Goal: Task Accomplishment & Management: Complete application form

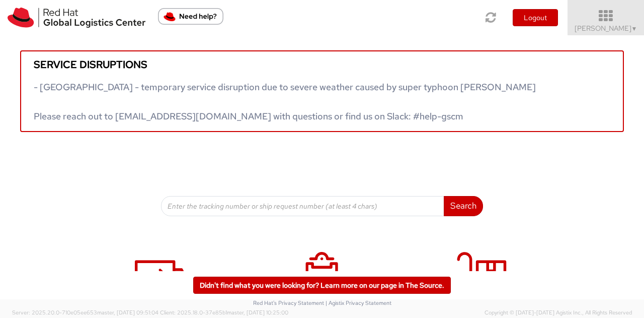
click at [608, 19] on icon at bounding box center [606, 16] width 88 height 14
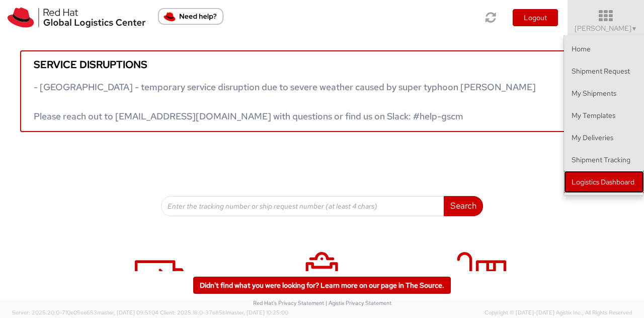
click at [590, 175] on link "Logistics Dashboard" at bounding box center [604, 182] width 80 height 22
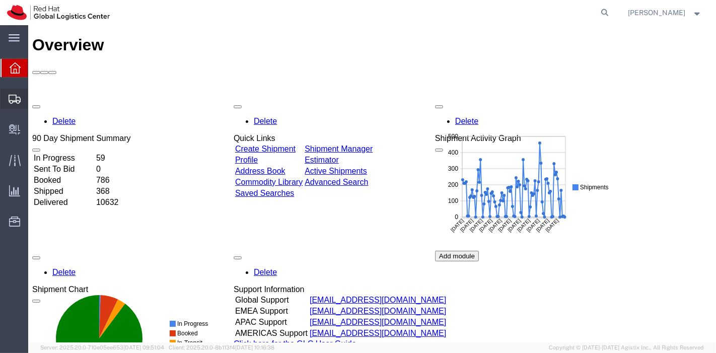
click at [15, 103] on icon at bounding box center [15, 99] width 12 height 9
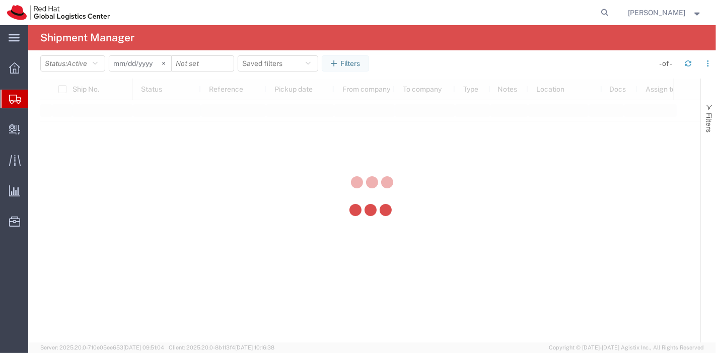
click at [51, 118] on div "main_menu Created with Sketch. Collapse Menu Overview Shipments Shipment Manage…" at bounding box center [358, 189] width 716 height 328
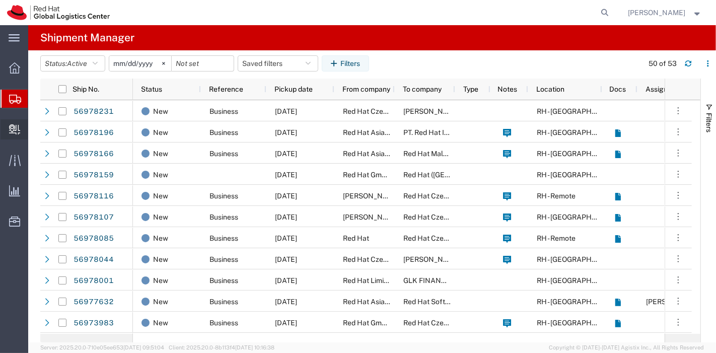
click at [0, 0] on span "Create Delivery" at bounding box center [0, 0] width 0 height 0
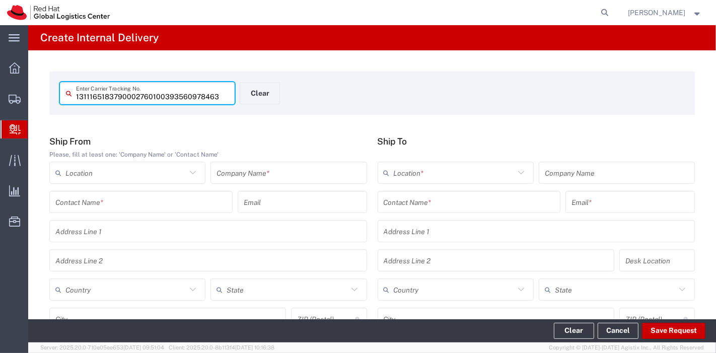
type input "393560978463"
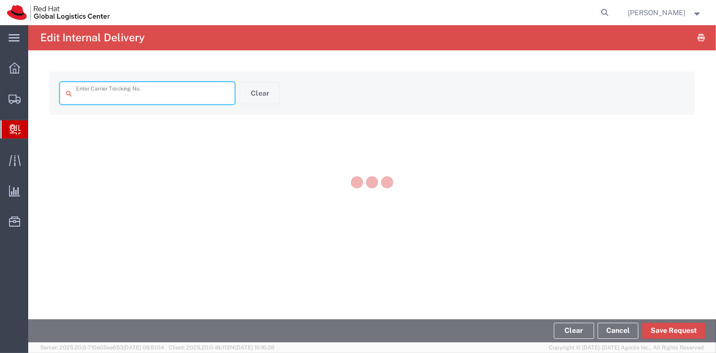
type input "393560978463"
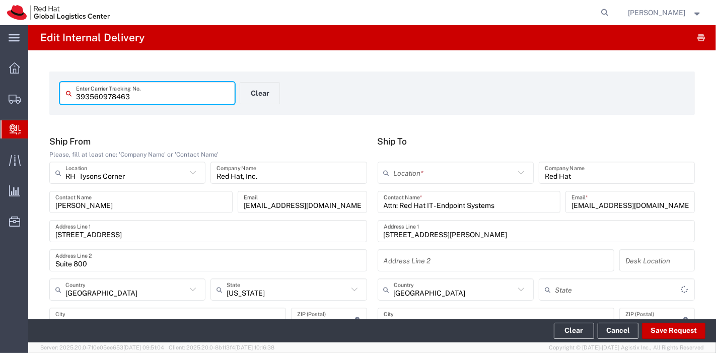
type input "[US_STATE]"
type input "2Day"
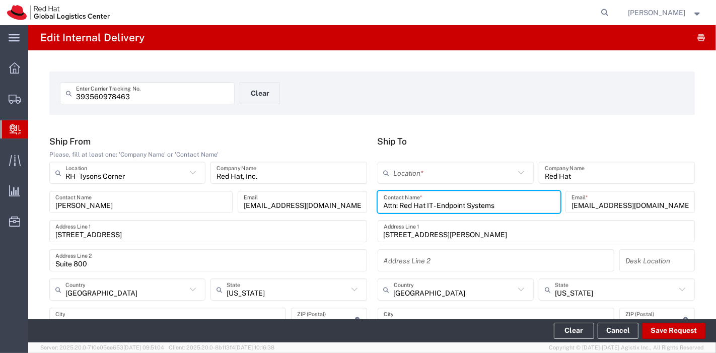
drag, startPoint x: 510, startPoint y: 201, endPoint x: 272, endPoint y: 243, distance: 241.3
click at [272, 243] on div "Ship From Please, fill at least one: 'Company Name' or 'Contact Name' RH - Tyso…" at bounding box center [372, 251] width 656 height 230
type input "IT HD"
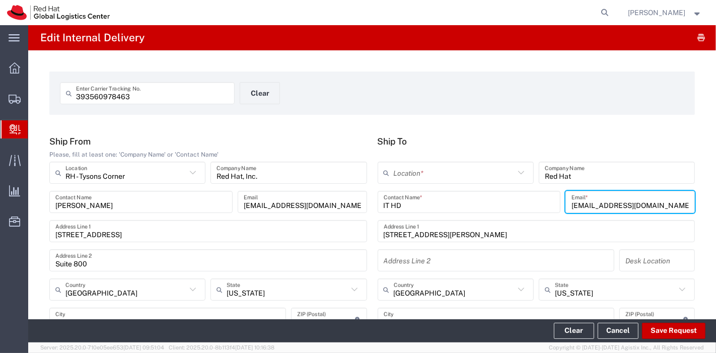
type input "[EMAIL_ADDRESS][DOMAIN_NAME]"
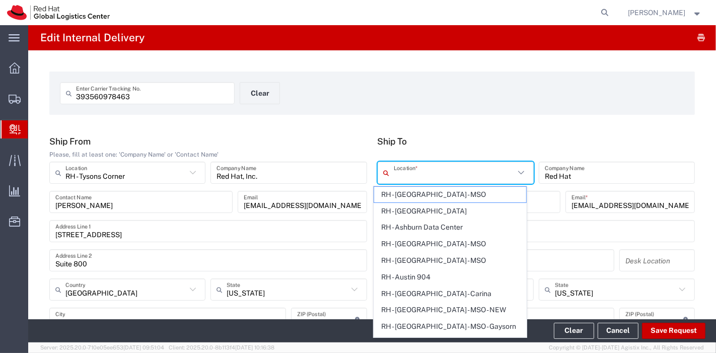
click at [405, 166] on input "text" at bounding box center [454, 173] width 121 height 18
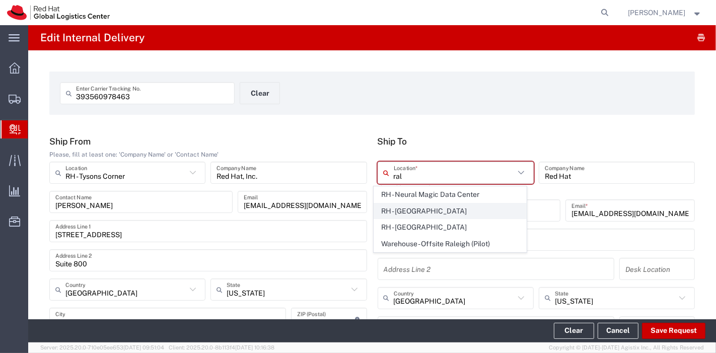
click at [400, 209] on span "RH - [GEOGRAPHIC_DATA]" at bounding box center [450, 211] width 152 height 16
type input "RH - [GEOGRAPHIC_DATA]"
type input "Red Hat, Inc."
type input "[STREET_ADDRESS]"
type input "RALEIGH"
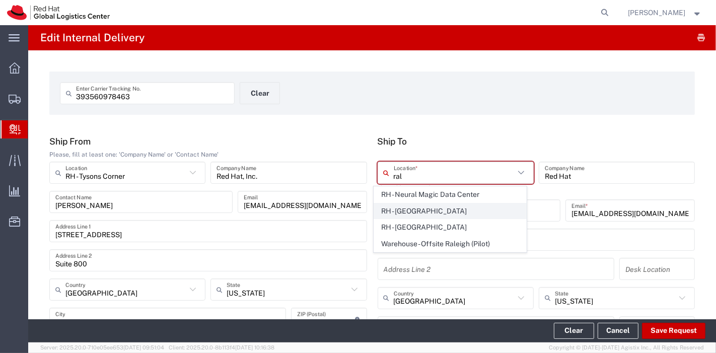
type input "[PHONE_NUMBER]"
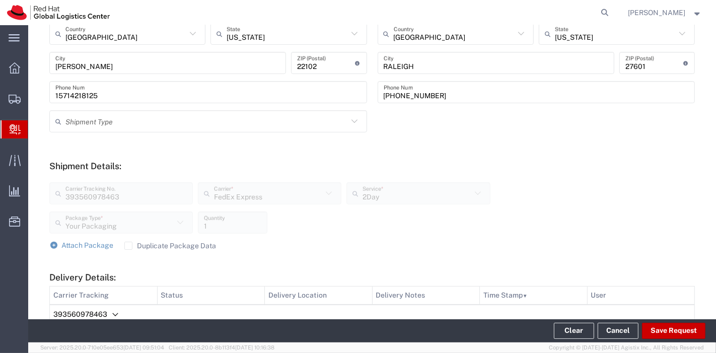
scroll to position [287, 0]
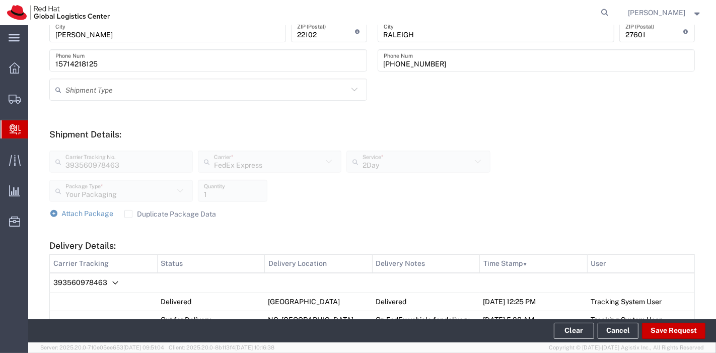
click at [125, 215] on label "Duplicate Package Data" at bounding box center [170, 214] width 92 height 8
click at [128, 214] on input "Duplicate Package Data" at bounding box center [128, 214] width 0 height 0
click at [59, 215] on link "Attach Package" at bounding box center [81, 214] width 64 height 10
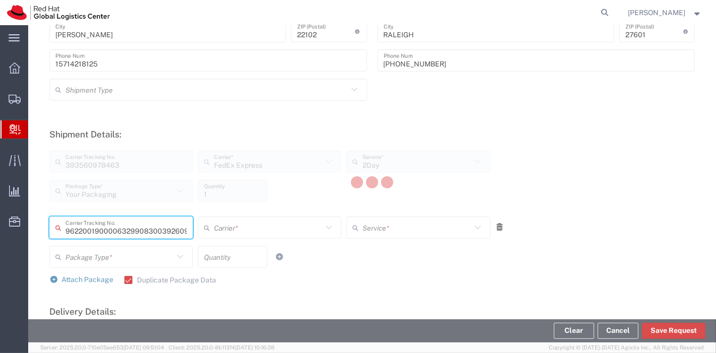
type input "392609441736"
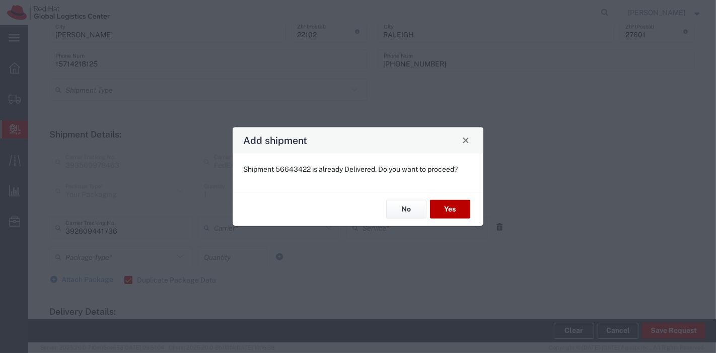
click at [448, 209] on button "Yes" at bounding box center [450, 209] width 40 height 19
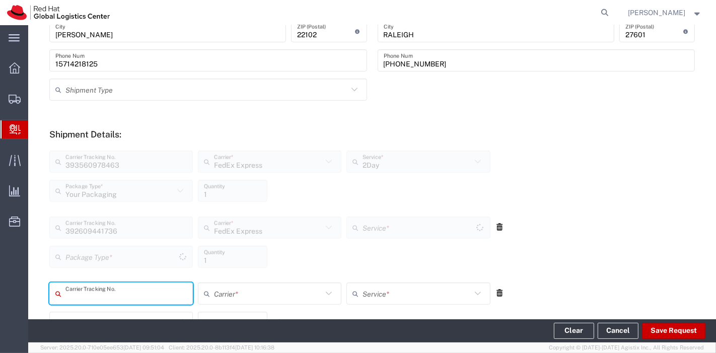
type input "Your Packaging"
type input "Ground"
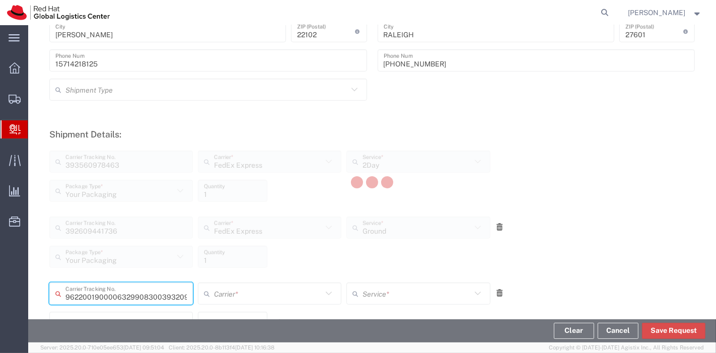
type input "393209291844"
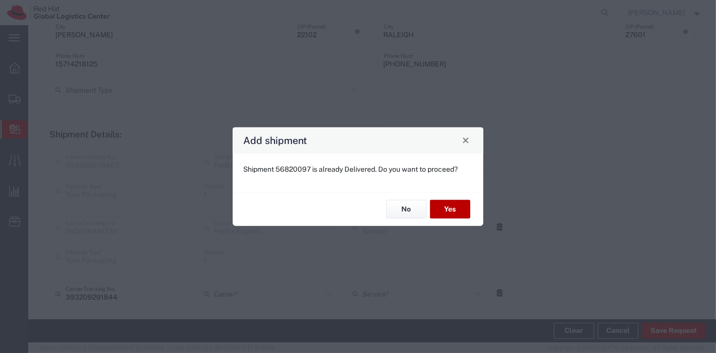
click at [448, 209] on button "Yes" at bounding box center [450, 209] width 40 height 19
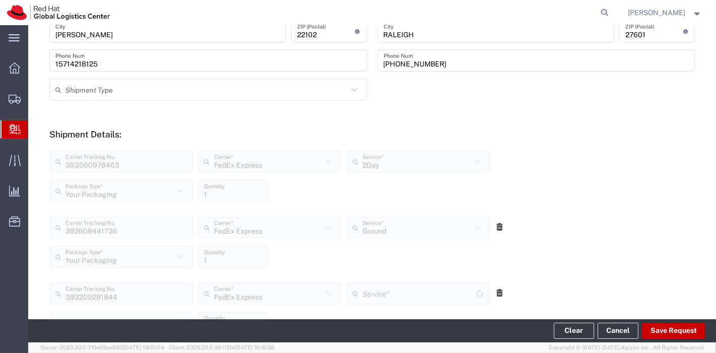
type input "Your Packaging"
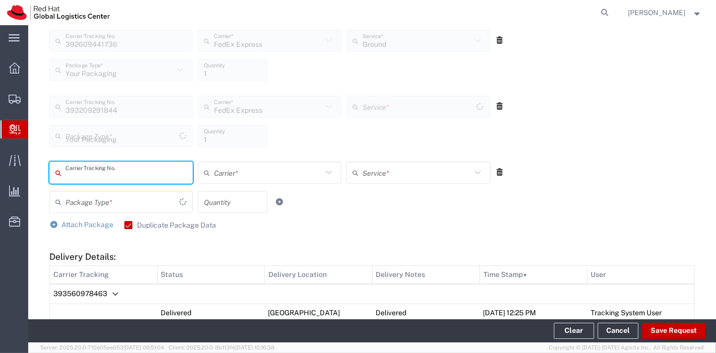
type input "Ground"
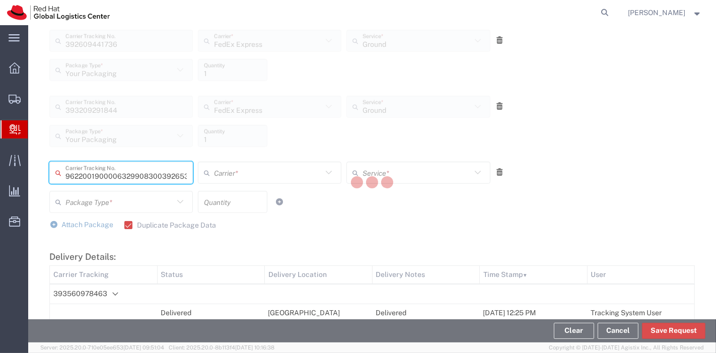
type input "392653970651"
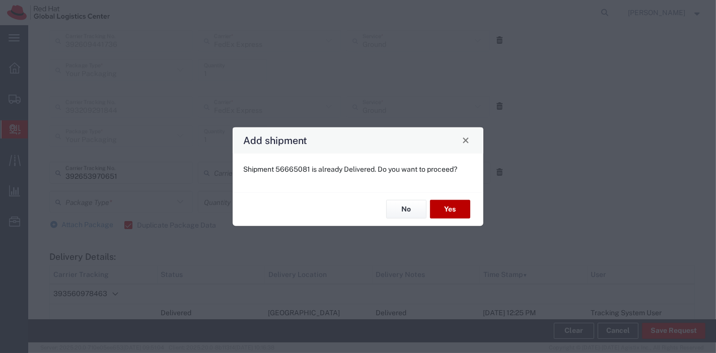
click at [448, 209] on button "Yes" at bounding box center [450, 209] width 40 height 19
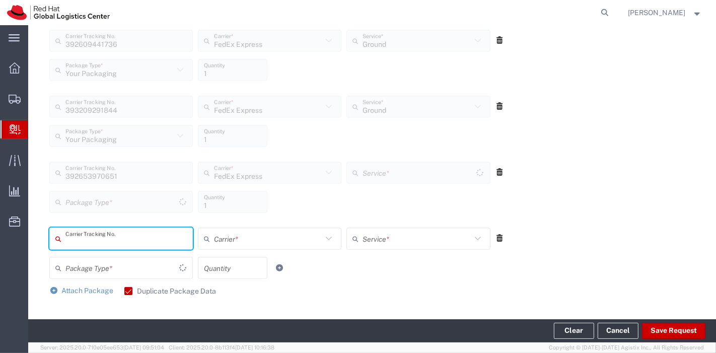
type input "Your Packaging"
type input "Ground"
type input "392653862260"
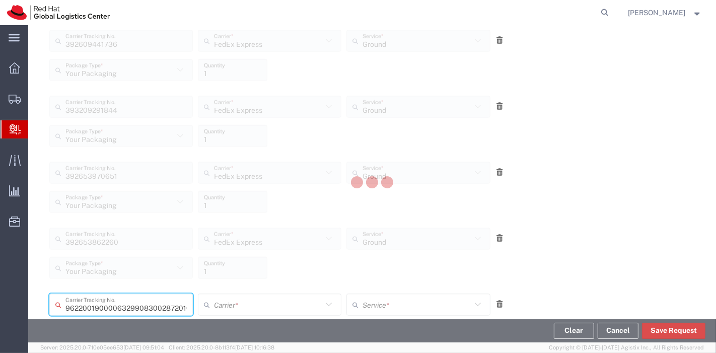
type input "287201054639"
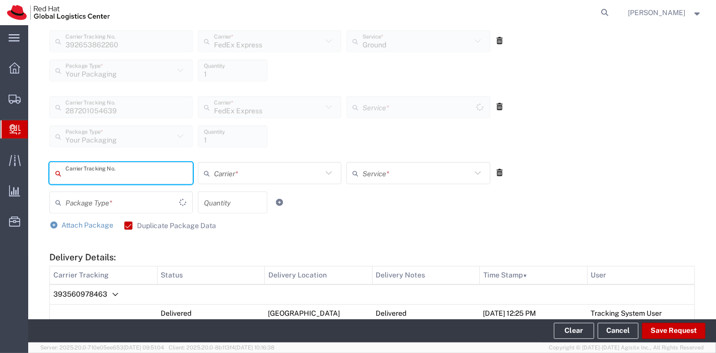
type input "Ground"
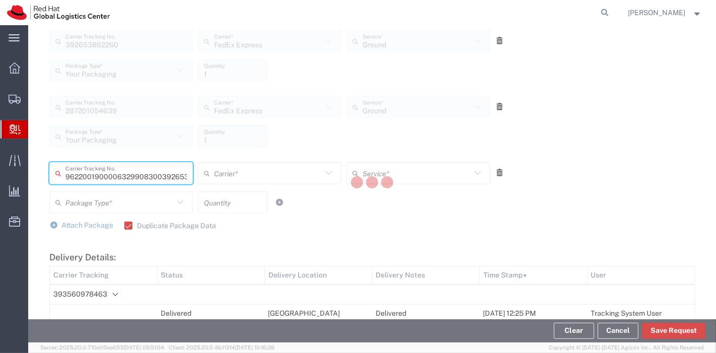
scroll to position [0, 26]
type input "392653856092"
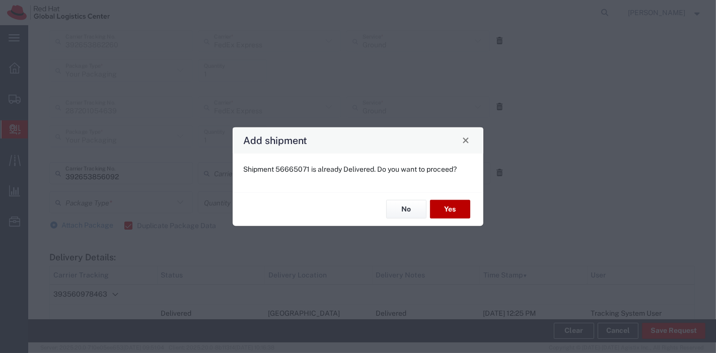
click at [448, 209] on button "Yes" at bounding box center [450, 209] width 40 height 19
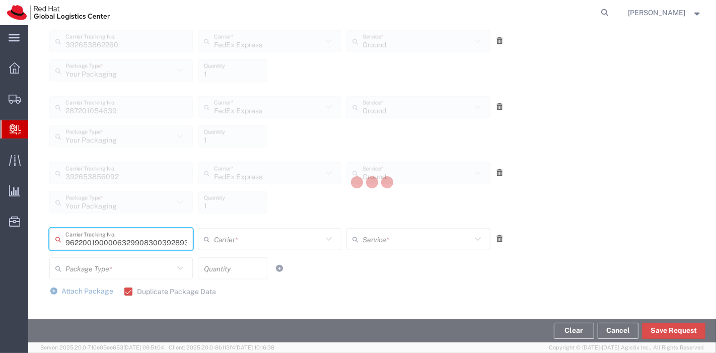
type input "392893602898"
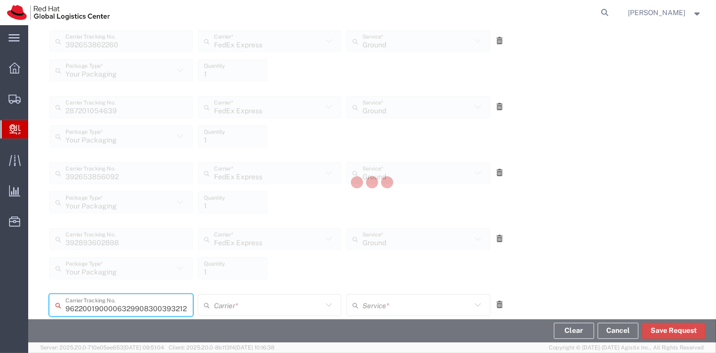
type input "393212235314"
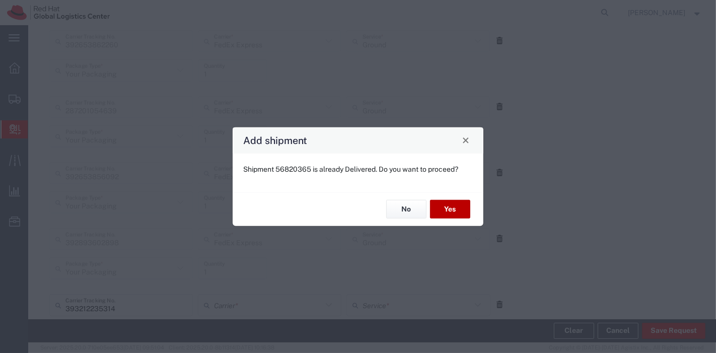
click at [448, 209] on button "Yes" at bounding box center [450, 209] width 40 height 19
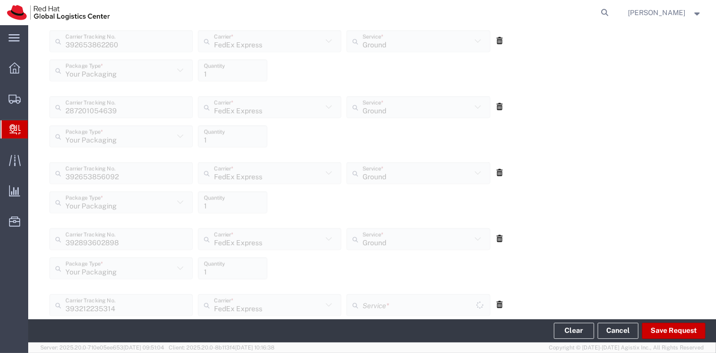
scroll to position [870, 0]
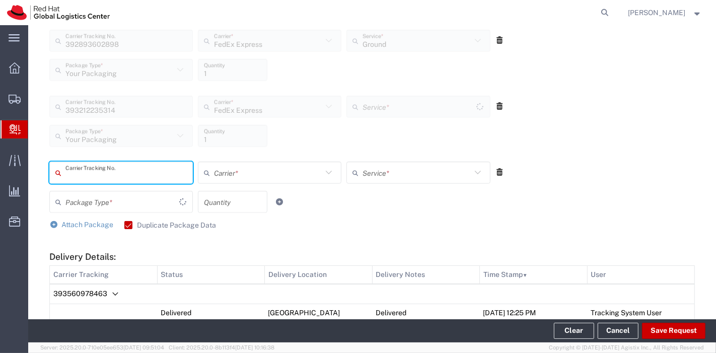
type input "Ground"
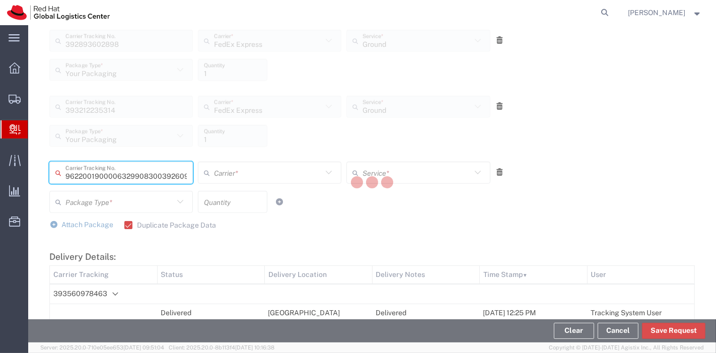
type input "392609441736"
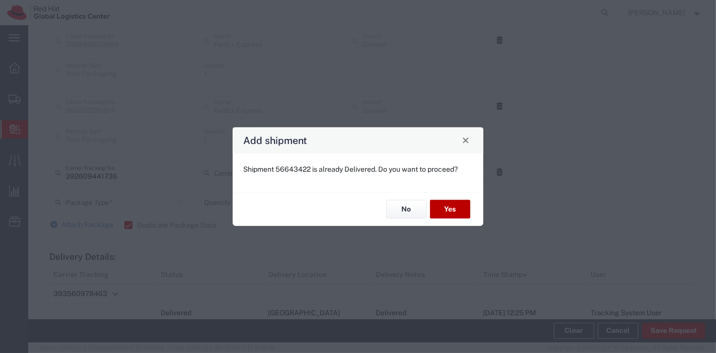
click at [448, 207] on button "Yes" at bounding box center [450, 209] width 40 height 19
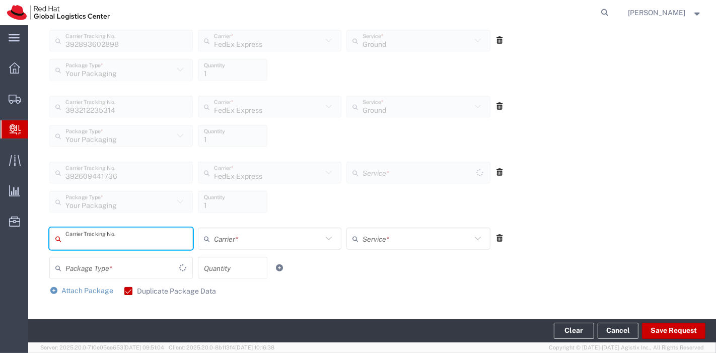
type input "Ground"
click at [674, 328] on button "Save Request" at bounding box center [673, 331] width 63 height 16
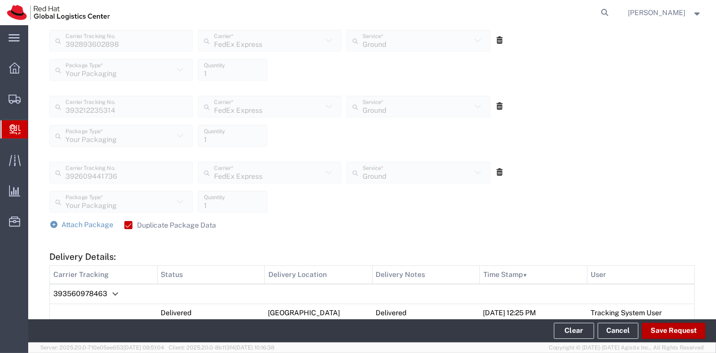
click at [670, 326] on button "Save Request" at bounding box center [673, 331] width 63 height 16
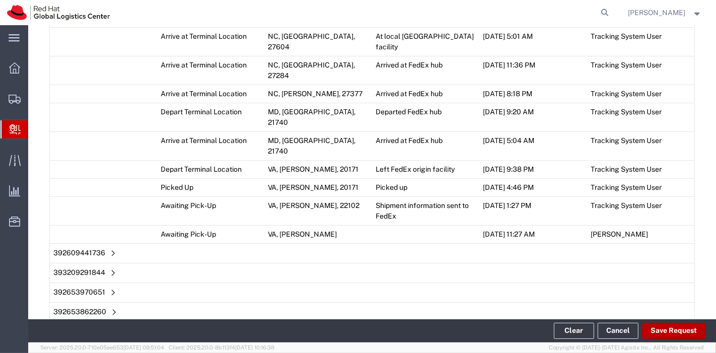
scroll to position [1209, 0]
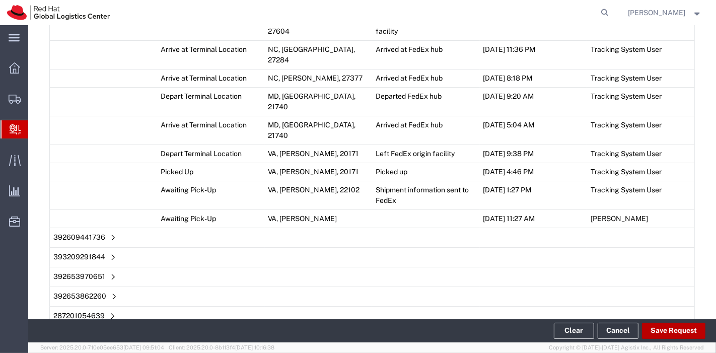
click at [671, 337] on button "Save Request" at bounding box center [673, 331] width 63 height 16
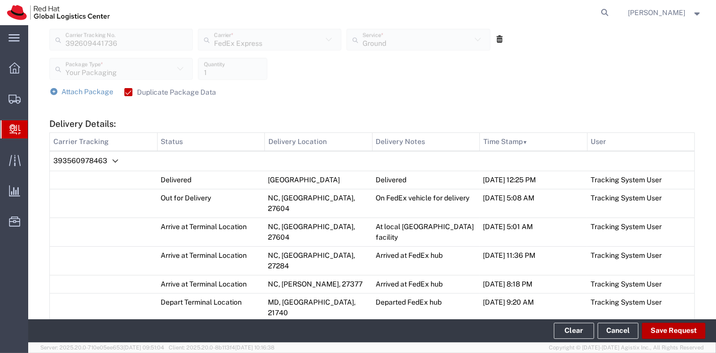
scroll to position [1000, 0]
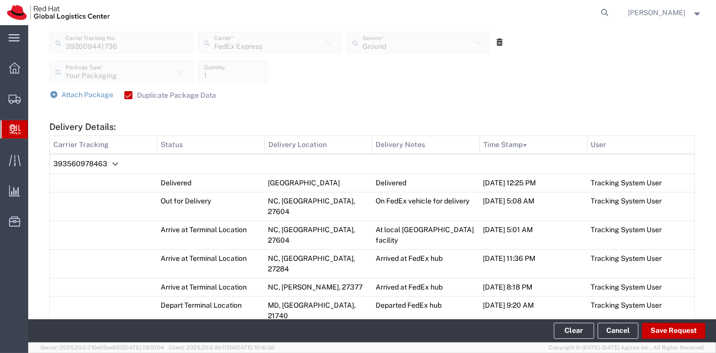
click at [115, 161] on icon "Delivery Details:" at bounding box center [115, 164] width 12 height 12
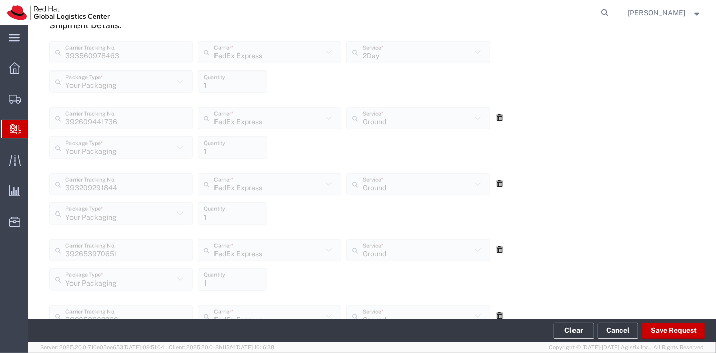
scroll to position [370, 0]
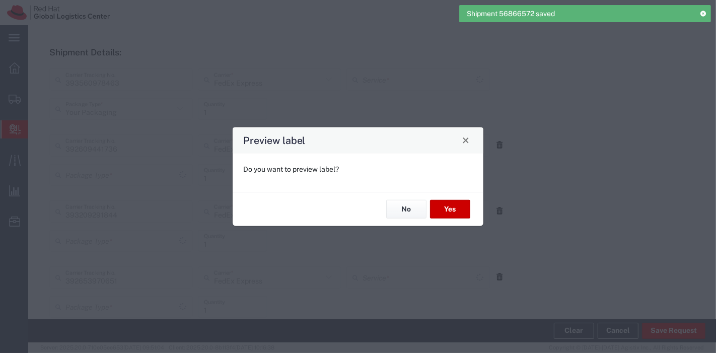
type input "2Day"
type input "Your Packaging"
type input "Ground"
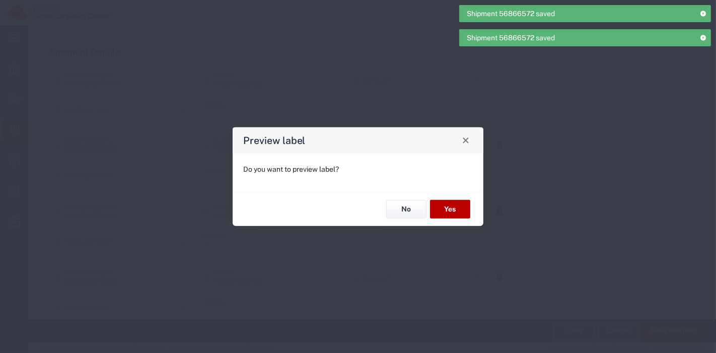
type input "Your Packaging"
click at [444, 212] on button "Yes" at bounding box center [450, 209] width 40 height 19
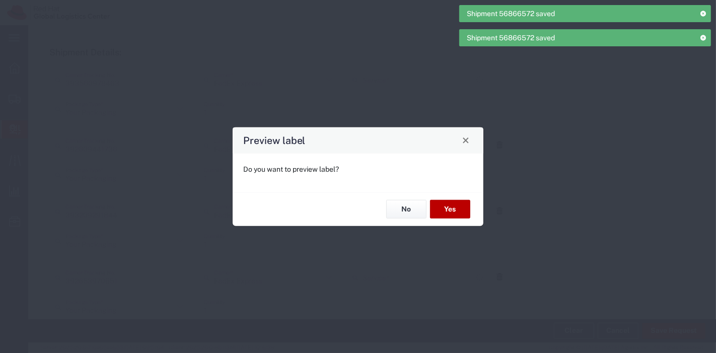
type input "Your Packaging"
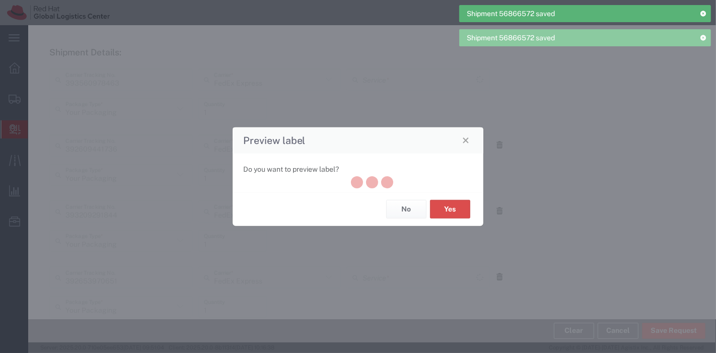
type input "2Day"
type input "Your Packaging"
type input "Ground"
type input "Your Packaging"
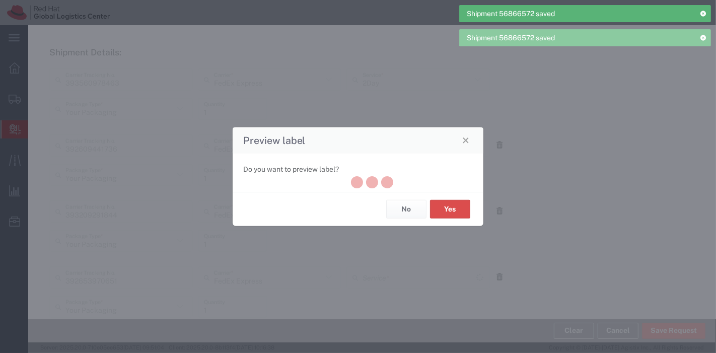
type input "Ground"
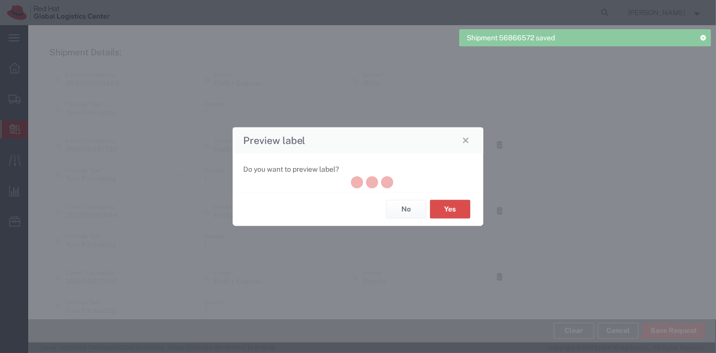
type input "Ground"
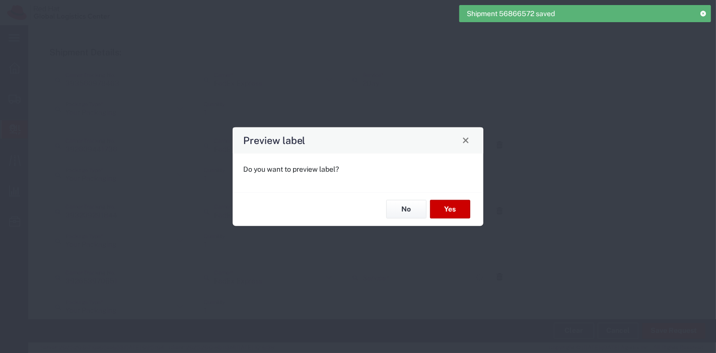
type input "Your Packaging"
type input "Ground"
type input "Your Packaging"
type input "Ground"
type input "Your Packaging"
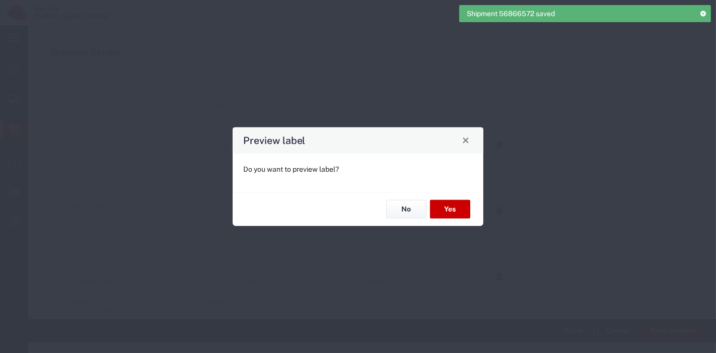
type input "Your Packaging"
type input "Ground"
type input "Your Packaging"
type input "Ground"
type input "Your Packaging"
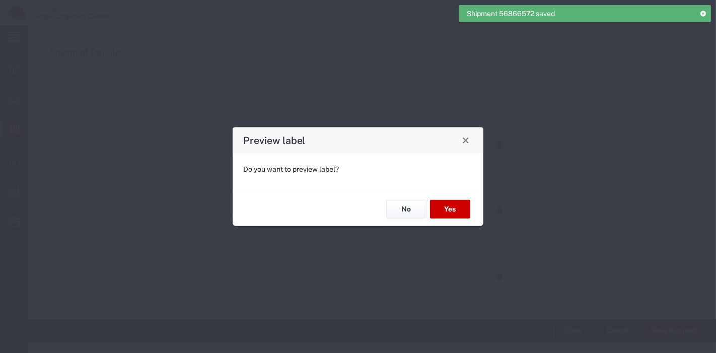
type input "Ground"
click at [403, 207] on button "No" at bounding box center [406, 209] width 40 height 19
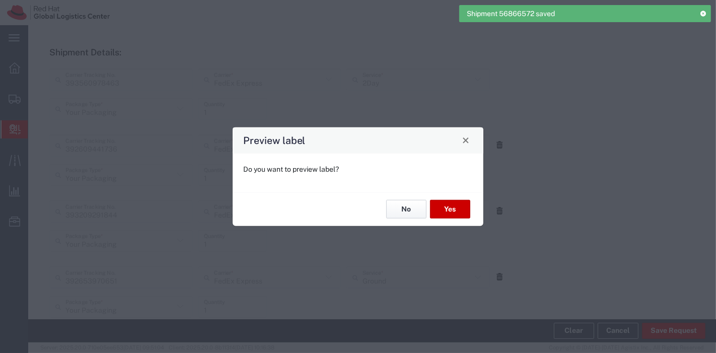
click at [403, 207] on button "No" at bounding box center [406, 209] width 40 height 19
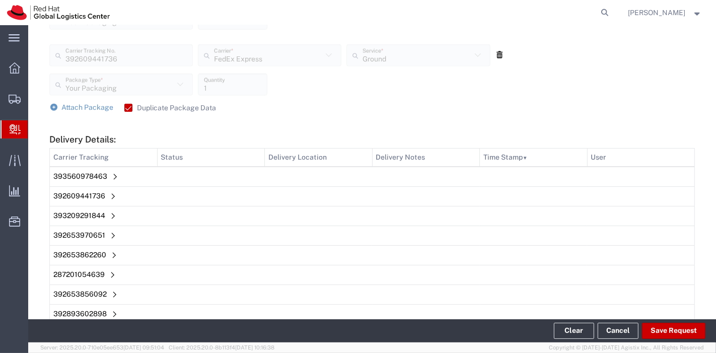
scroll to position [988, 0]
click at [95, 107] on span "Attach Package" at bounding box center [88, 106] width 52 height 8
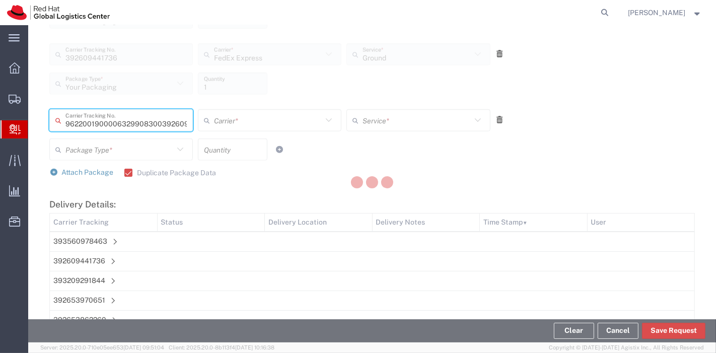
type input "392609441736"
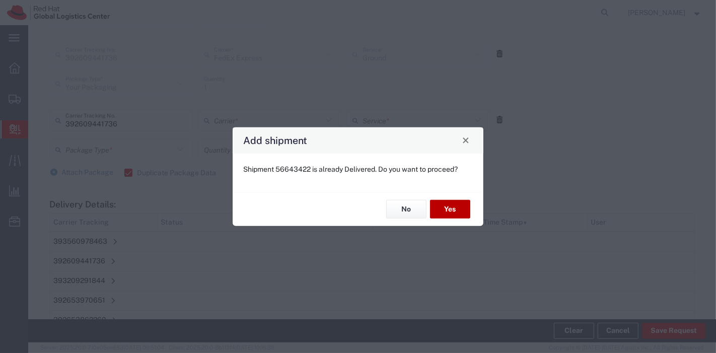
click at [454, 212] on button "Yes" at bounding box center [450, 209] width 40 height 19
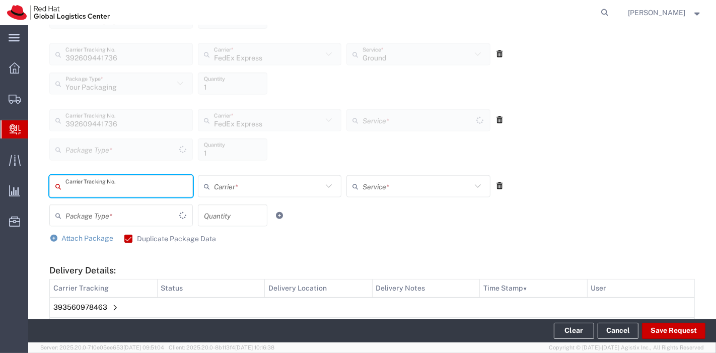
type input "Your Packaging"
type input "Ground"
click at [496, 120] on icon at bounding box center [499, 119] width 9 height 7
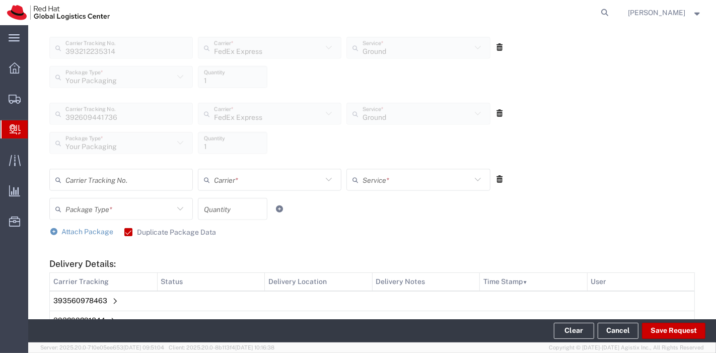
scroll to position [927, 0]
click at [495, 181] on icon at bounding box center [499, 181] width 9 height 7
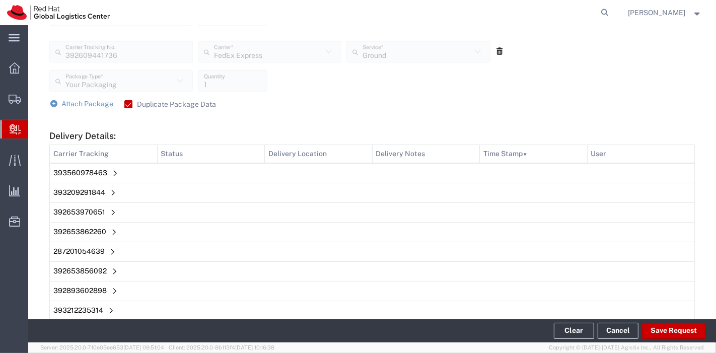
scroll to position [990, 0]
click at [94, 104] on span "Attach Package" at bounding box center [88, 105] width 52 height 8
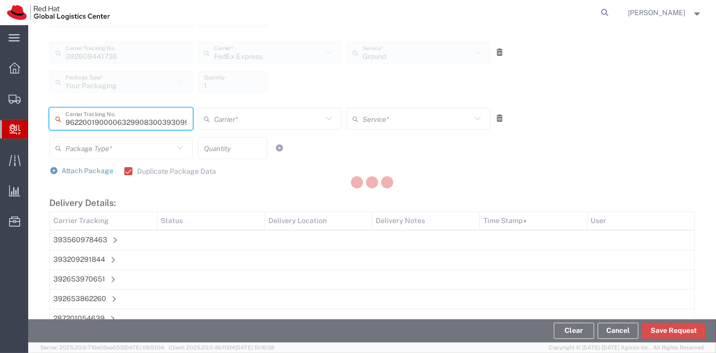
type input "393099576845"
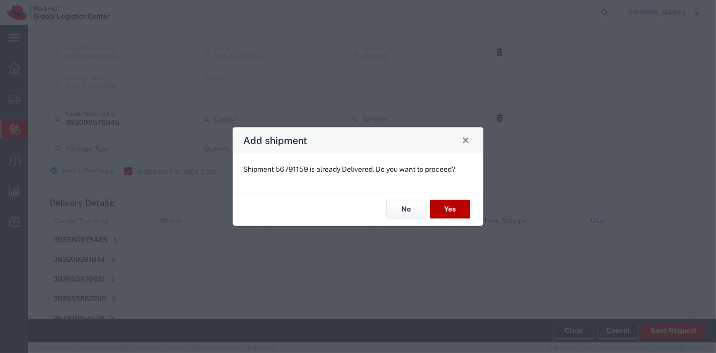
click at [444, 207] on button "Yes" at bounding box center [450, 209] width 40 height 19
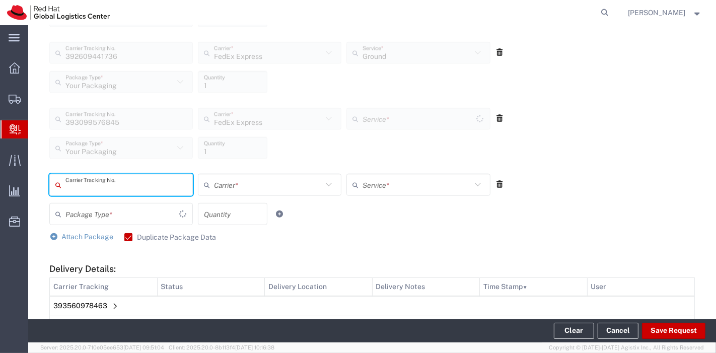
type input "Ground"
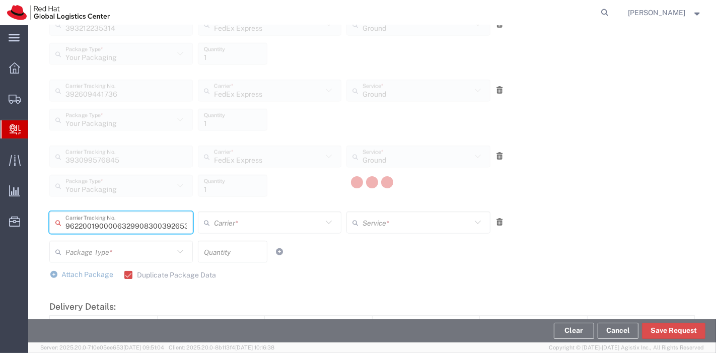
scroll to position [0, 24]
type input "392653213450"
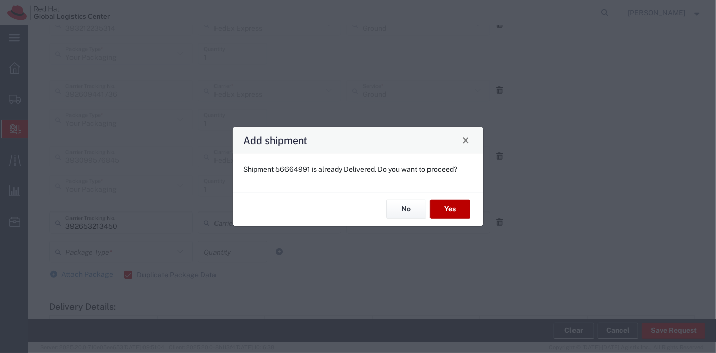
click at [447, 206] on button "Yes" at bounding box center [450, 209] width 40 height 19
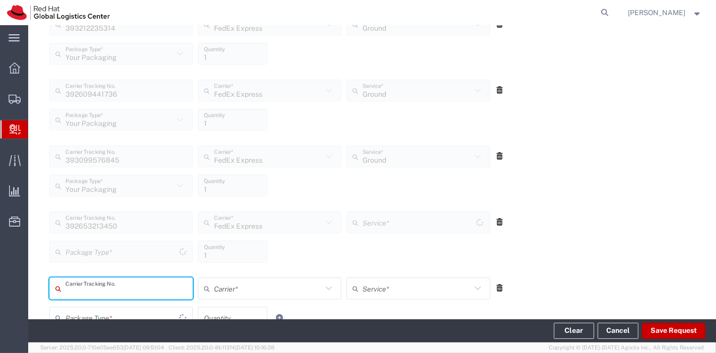
type input "Your Packaging"
type input "Ground"
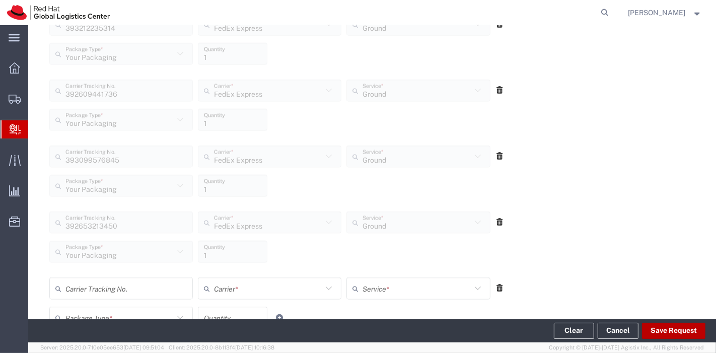
click at [666, 328] on button "Save Request" at bounding box center [673, 331] width 63 height 16
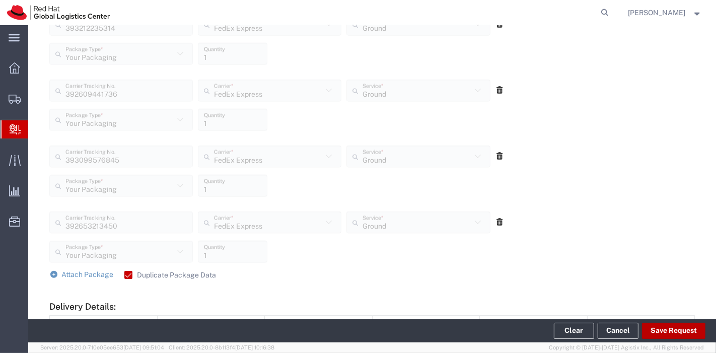
click at [666, 328] on button "Save Request" at bounding box center [673, 331] width 63 height 16
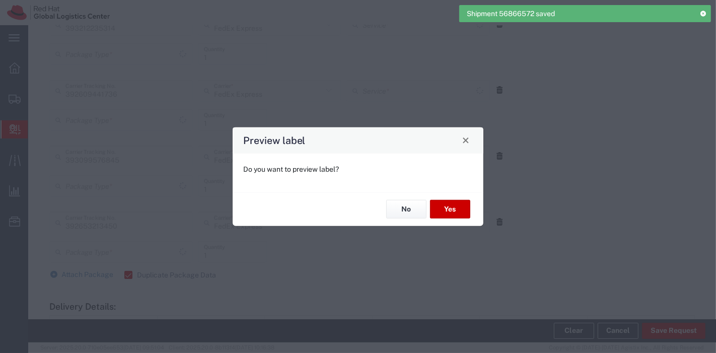
type input "Your Packaging"
type input "Ground"
type input "Your Packaging"
type input "Ground"
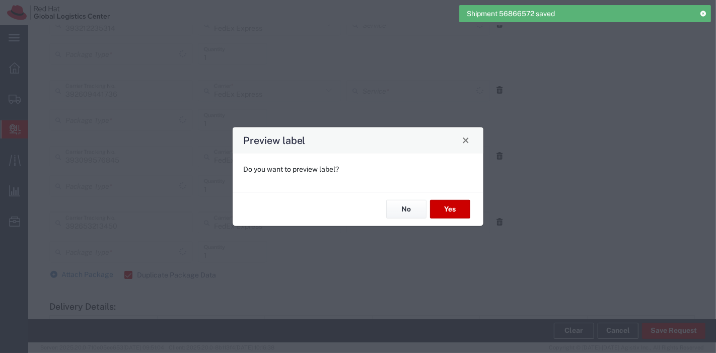
type input "Your Packaging"
type input "Ground"
type input "Your Packaging"
type input "Ground"
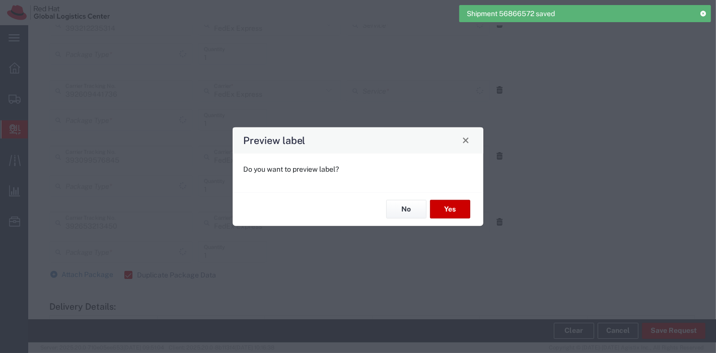
type input "Your Packaging"
type input "Ground"
type input "Your Packaging"
type input "Ground"
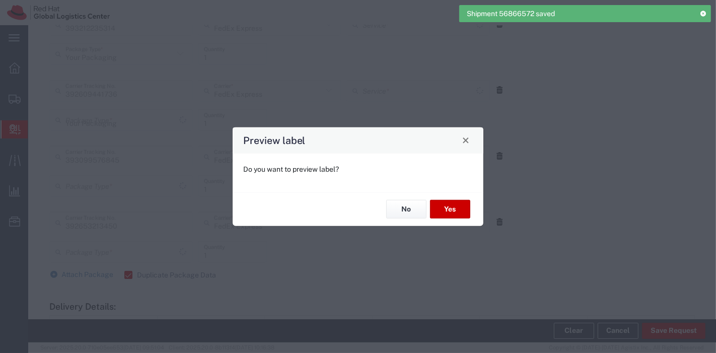
type input "Your Packaging"
type input "Ground"
type input "Your Packaging"
type input "Ground"
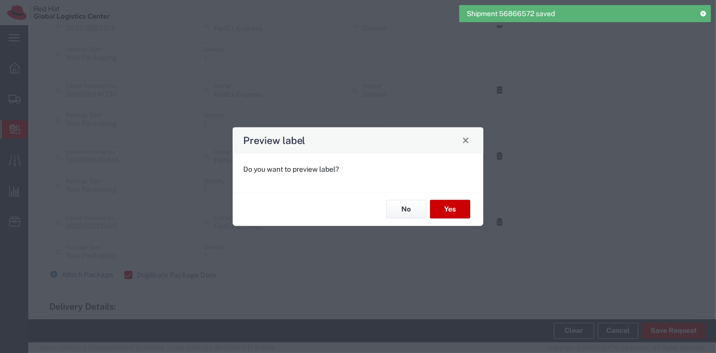
type input "Ground"
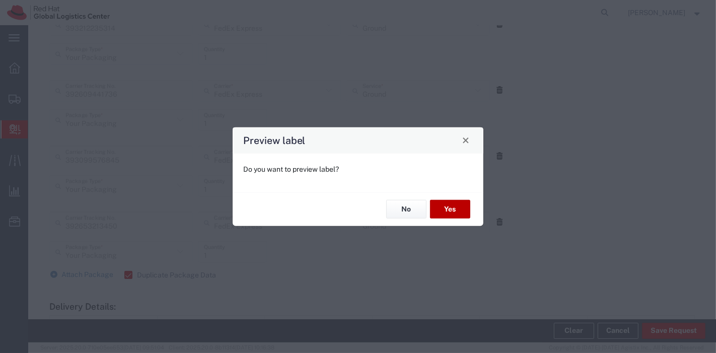
click at [447, 210] on button "Yes" at bounding box center [450, 209] width 40 height 19
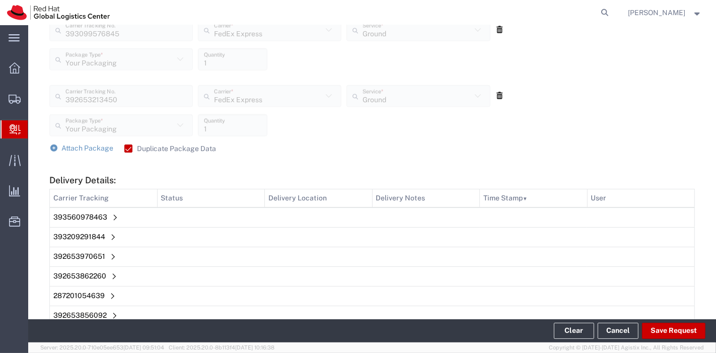
scroll to position [1333, 0]
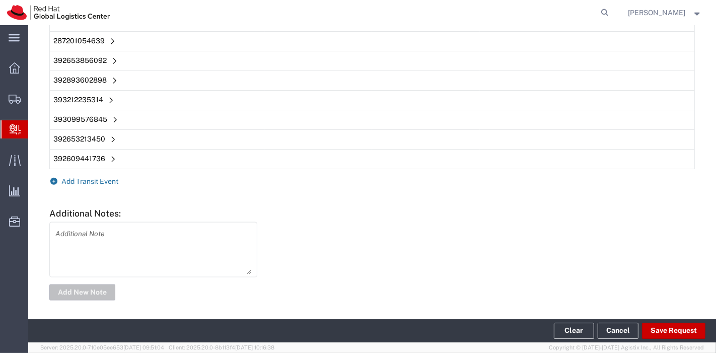
click at [97, 179] on span "Add Transit Event" at bounding box center [90, 181] width 57 height 8
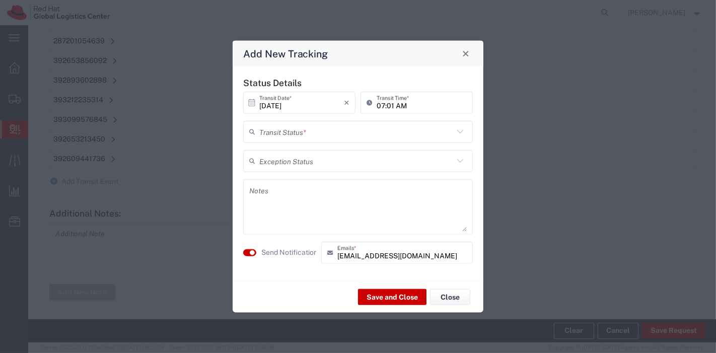
click at [298, 134] on input "text" at bounding box center [356, 132] width 194 height 18
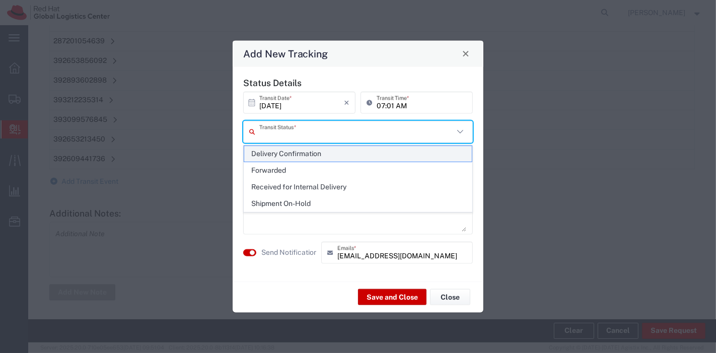
click at [296, 153] on span "Delivery Confirmation" at bounding box center [358, 154] width 228 height 16
type input "Delivery Confirmation"
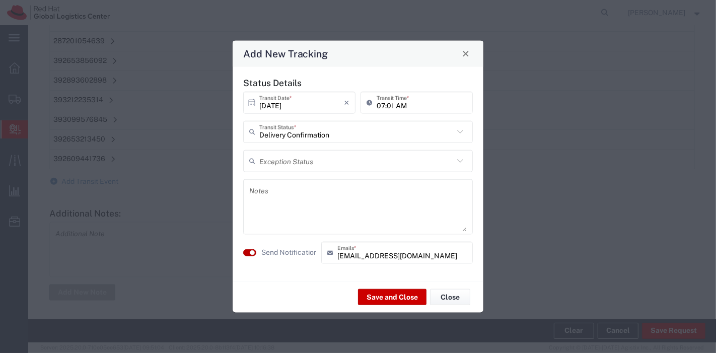
click at [253, 251] on small "button" at bounding box center [252, 252] width 5 height 5
click at [393, 298] on button "Save and Close" at bounding box center [392, 297] width 68 height 16
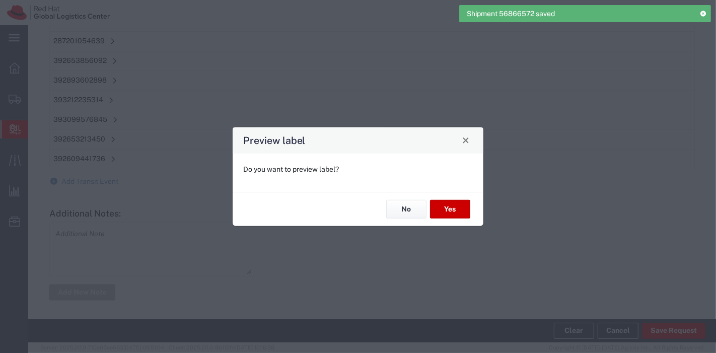
type input "2Day"
type input "Your Packaging"
type input "Ground"
type input "Your Packaging"
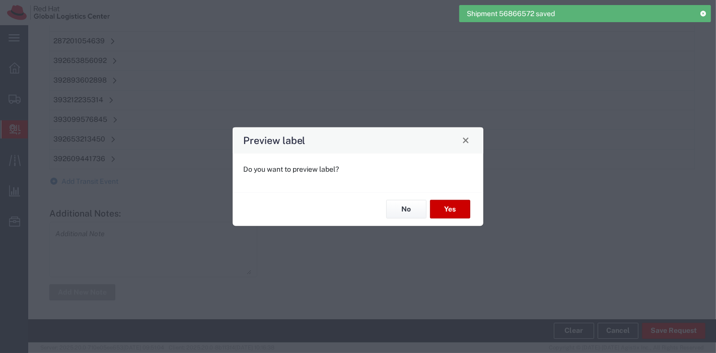
type input "Ground"
type input "Your Packaging"
type input "Ground"
type input "Your Packaging"
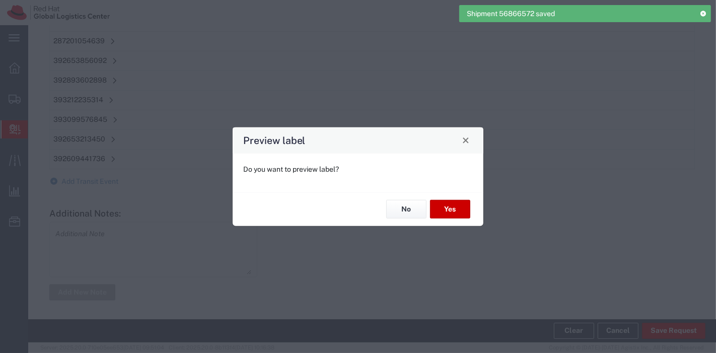
type input "Ground"
type input "Your Packaging"
type input "Ground"
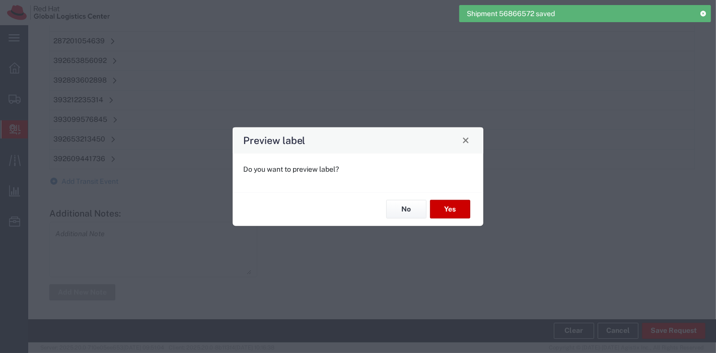
type input "Your Packaging"
type input "Ground"
type input "Your Packaging"
type input "Ground"
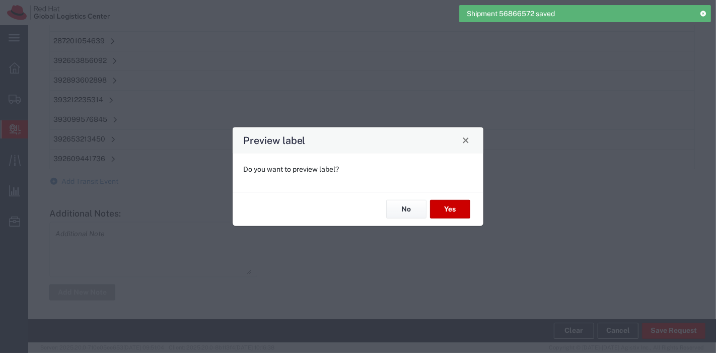
type input "Ground"
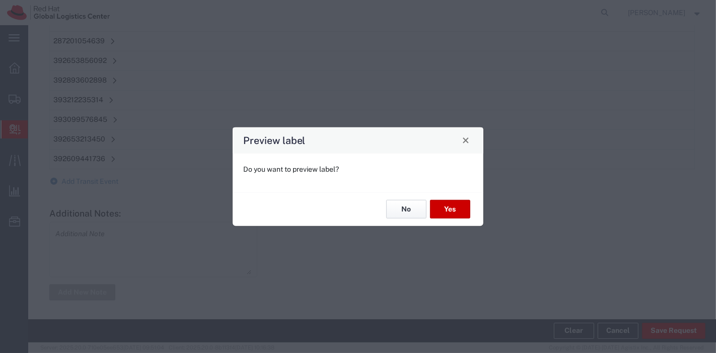
click at [411, 209] on button "No" at bounding box center [406, 209] width 40 height 19
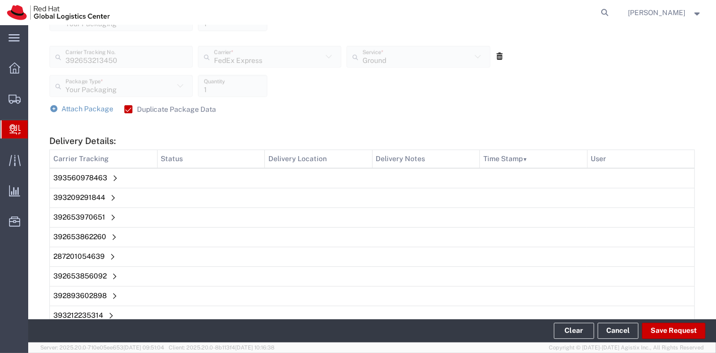
scroll to position [1114, 0]
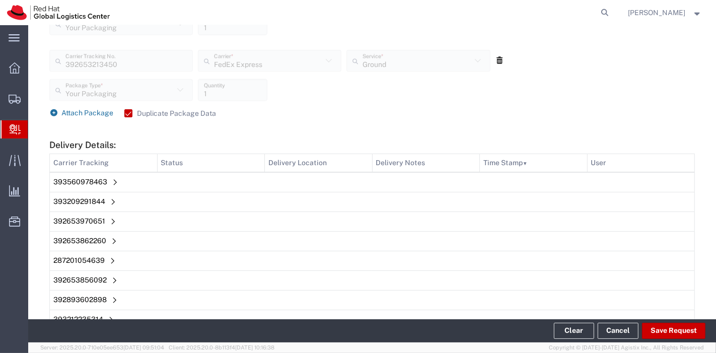
click at [83, 113] on span "Attach Package" at bounding box center [88, 113] width 52 height 8
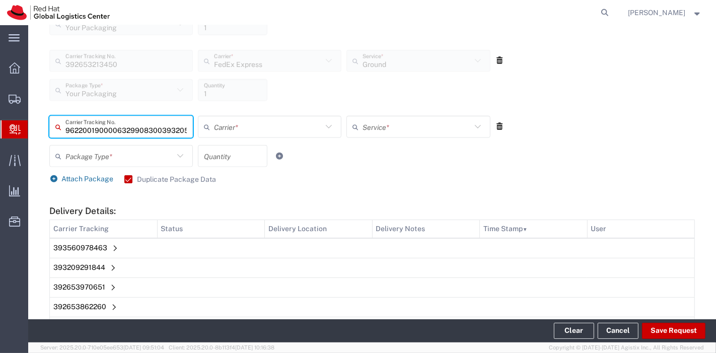
scroll to position [0, 25]
type input "393205755134"
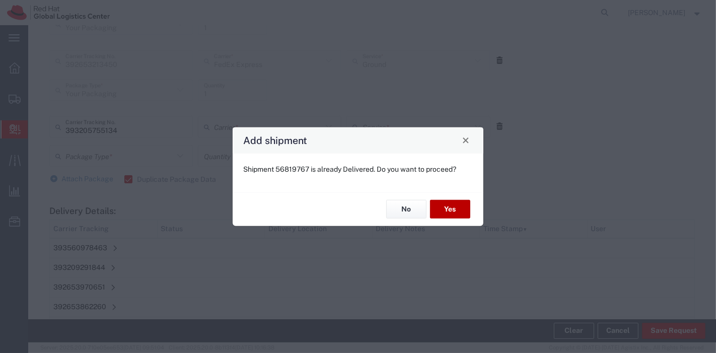
click at [450, 212] on button "Yes" at bounding box center [450, 209] width 40 height 19
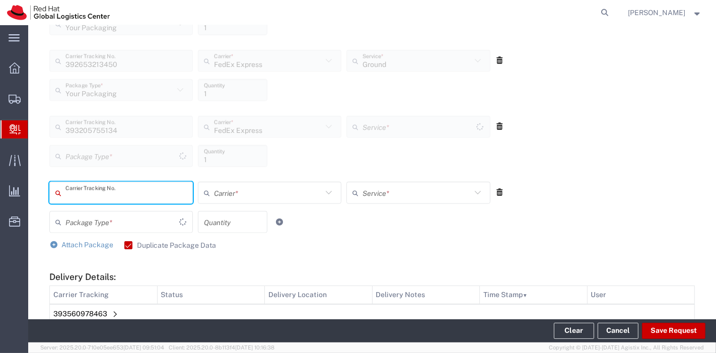
type input "Your Packaging"
type input "Ground"
click at [495, 195] on icon at bounding box center [499, 192] width 9 height 7
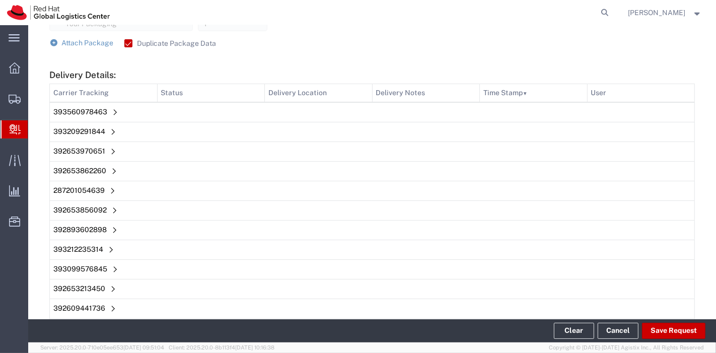
scroll to position [1250, 0]
click at [689, 334] on button "Save Request" at bounding box center [673, 331] width 63 height 16
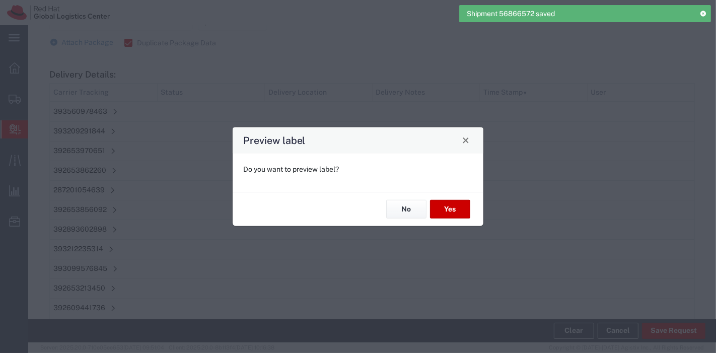
type input "Your Packaging"
type input "Ground"
type input "Your Packaging"
type input "Ground"
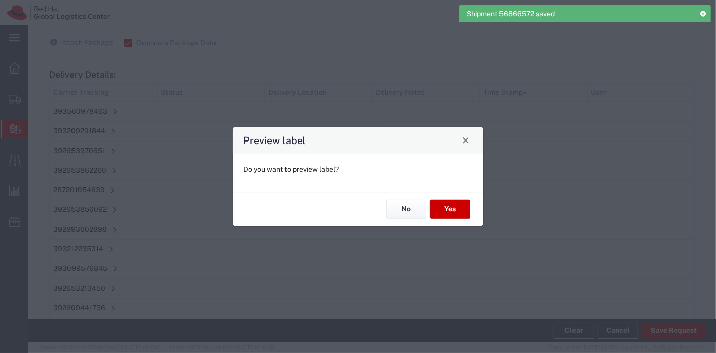
type input "Your Packaging"
type input "Ground"
type input "Your Packaging"
type input "Ground"
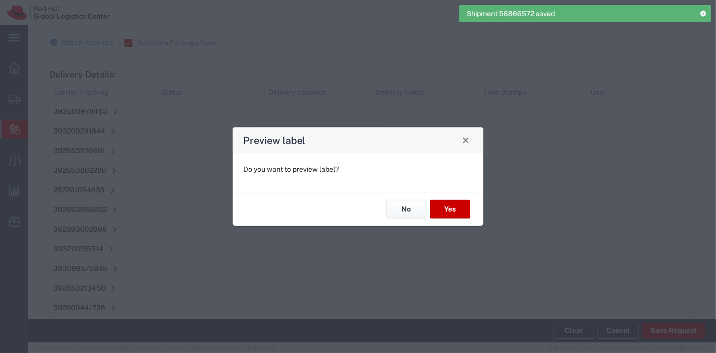
type input "Your Packaging"
type input "Ground"
type input "Your Packaging"
type input "Ground"
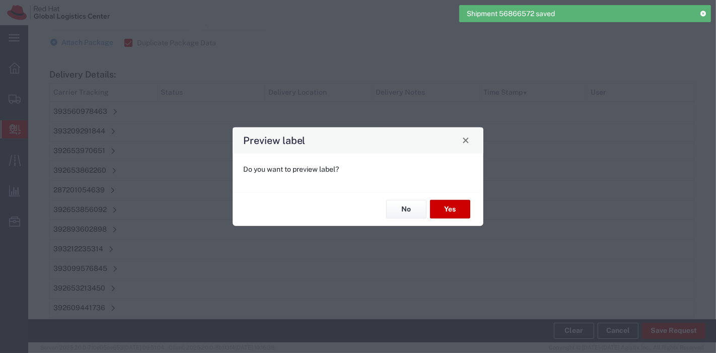
type input "Your Packaging"
type input "Ground"
type input "Your Packaging"
type input "Ground"
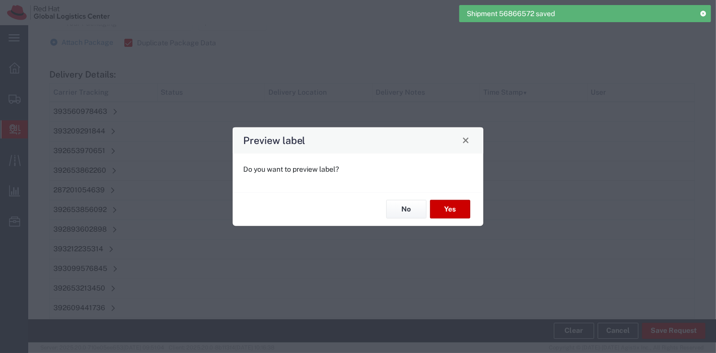
type input "Ground"
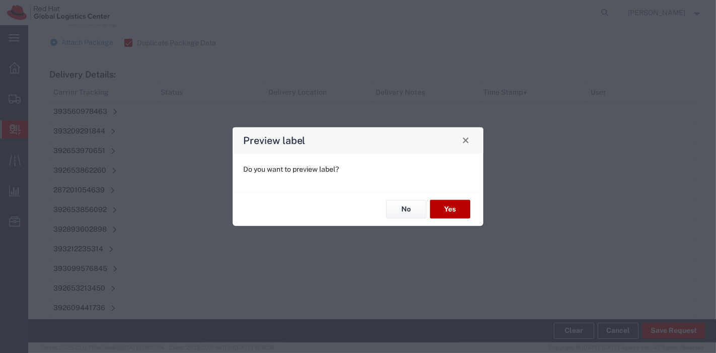
click at [447, 210] on button "Yes" at bounding box center [450, 209] width 40 height 19
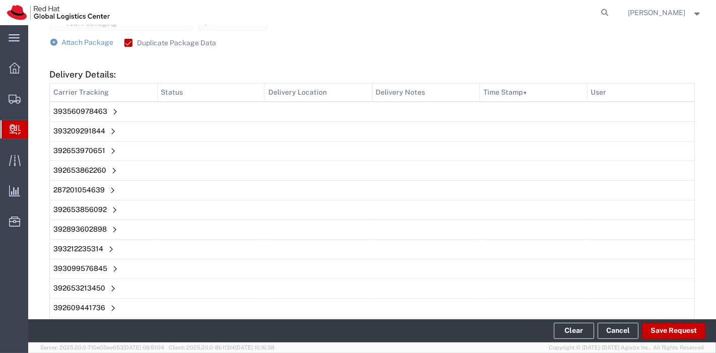
scroll to position [1419, 0]
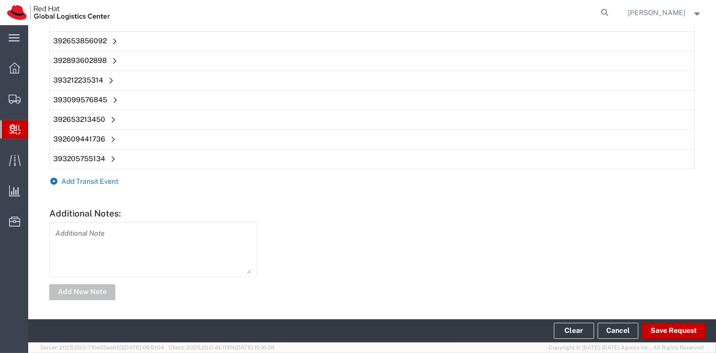
click at [106, 182] on span "Add Transit Event" at bounding box center [90, 181] width 57 height 8
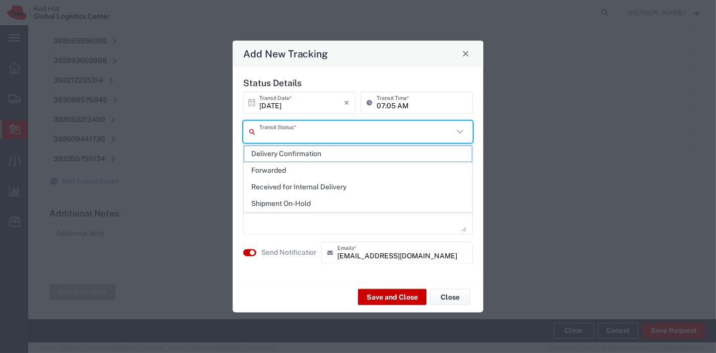
click at [285, 137] on input "text" at bounding box center [356, 132] width 194 height 18
click at [289, 150] on span "Delivery Confirmation" at bounding box center [358, 154] width 228 height 16
type input "Delivery Confirmation"
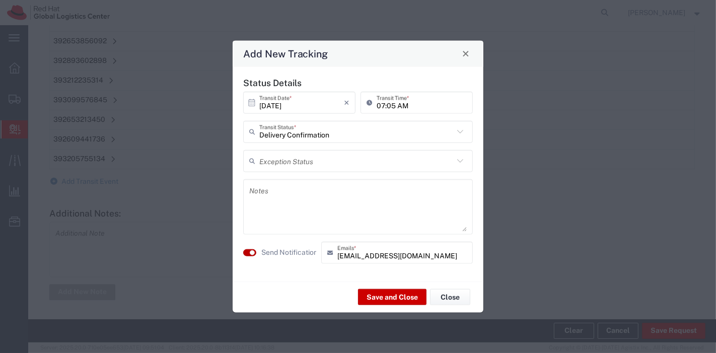
click at [253, 252] on small "button" at bounding box center [252, 252] width 5 height 5
click at [378, 294] on button "Save and Close" at bounding box center [392, 297] width 68 height 16
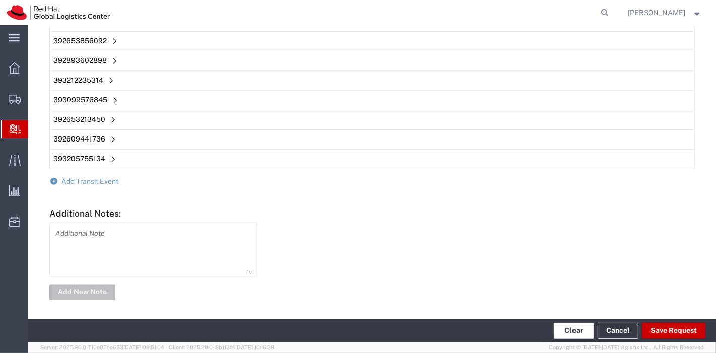
click at [579, 326] on button "Clear" at bounding box center [574, 331] width 40 height 16
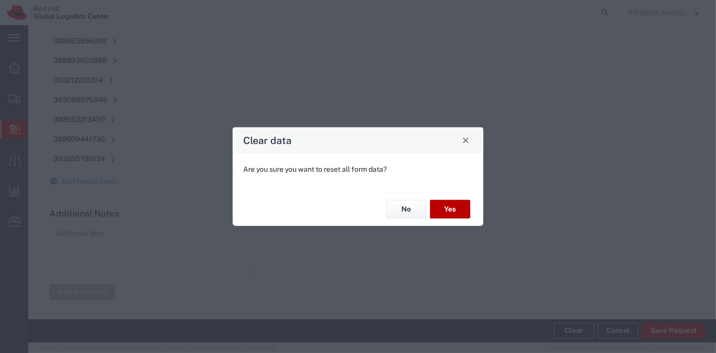
click at [455, 207] on button "Yes" at bounding box center [450, 209] width 40 height 19
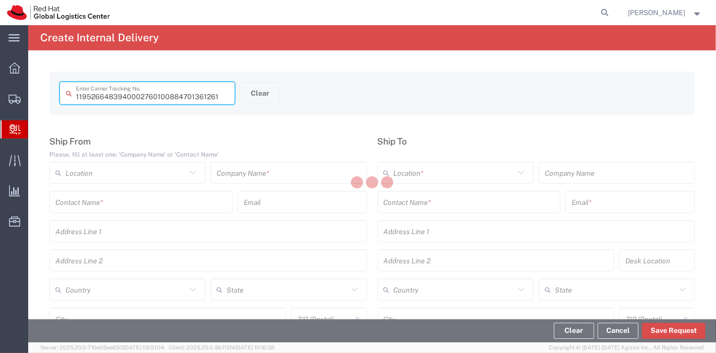
type input "884701361261"
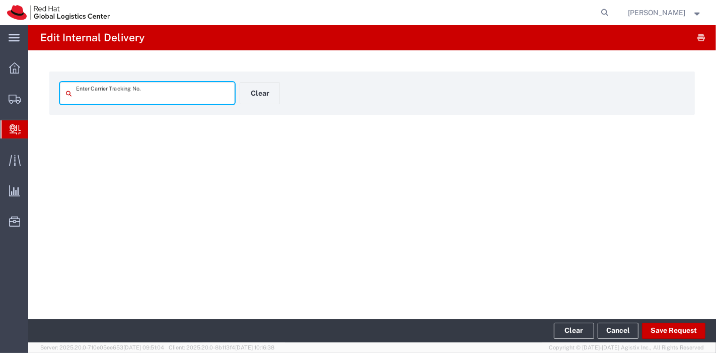
type input "884701361261"
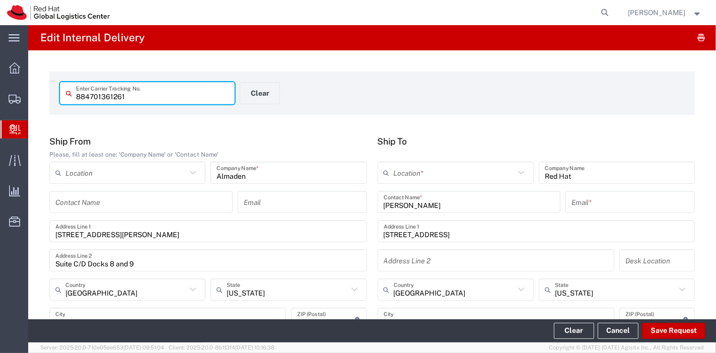
click at [436, 175] on input "text" at bounding box center [454, 173] width 121 height 18
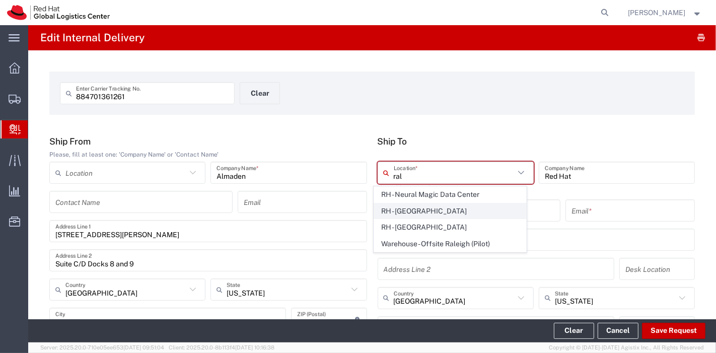
click at [426, 210] on span "RH - [GEOGRAPHIC_DATA]" at bounding box center [450, 211] width 152 height 16
type input "RH - [GEOGRAPHIC_DATA]"
type input "Red Hat, Inc."
type input "RALEIGH"
type input "[PHONE_NUMBER]"
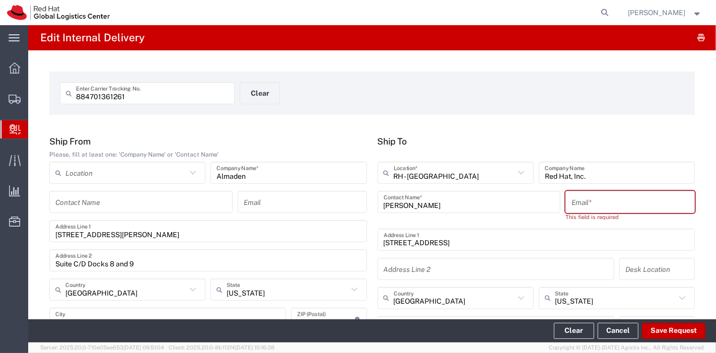
click at [580, 200] on input "text" at bounding box center [629, 202] width 117 height 18
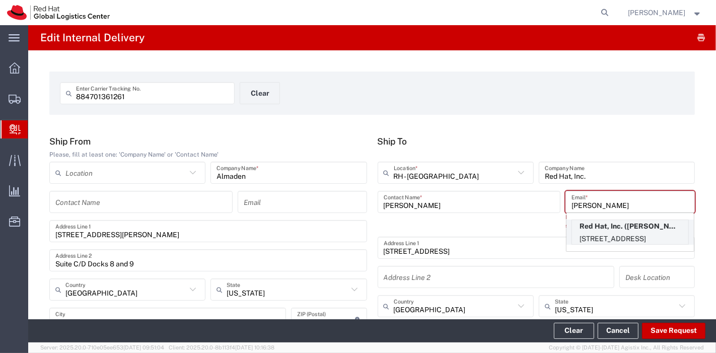
click at [600, 229] on p "Red Hat, Inc. ([PERSON_NAME]), [PERSON_NAME][EMAIL_ADDRESS][DOMAIN_NAME]" at bounding box center [630, 226] width 116 height 13
type input "[PERSON_NAME][EMAIL_ADDRESS][DOMAIN_NAME]"
type input "FLEX"
type input "19197165382"
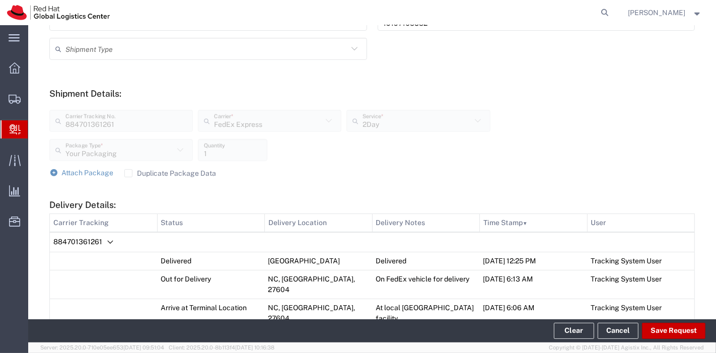
scroll to position [339, 0]
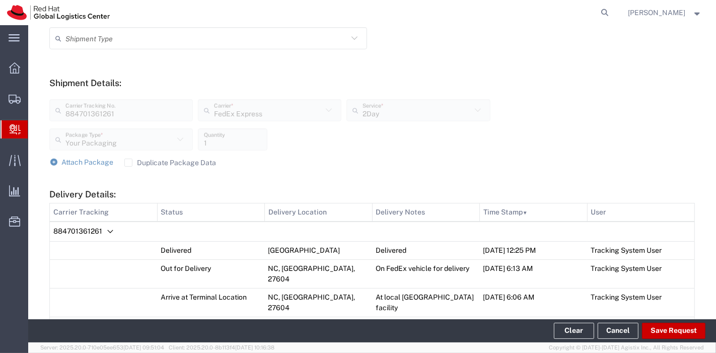
click at [127, 165] on label "Duplicate Package Data" at bounding box center [170, 163] width 92 height 8
click at [128, 163] on input "Duplicate Package Data" at bounding box center [128, 163] width 0 height 0
click at [81, 158] on span "Attach Package" at bounding box center [88, 162] width 52 height 8
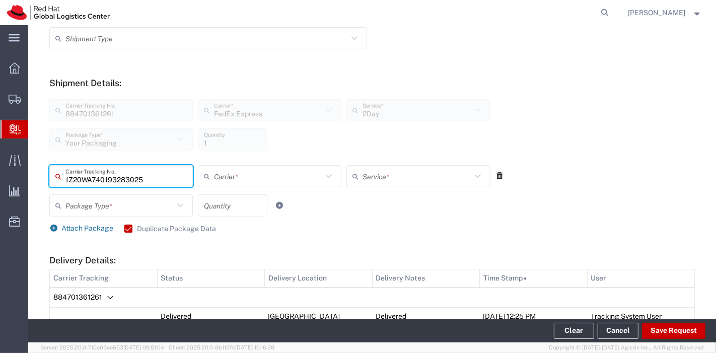
type input "1Z20WA740193283025"
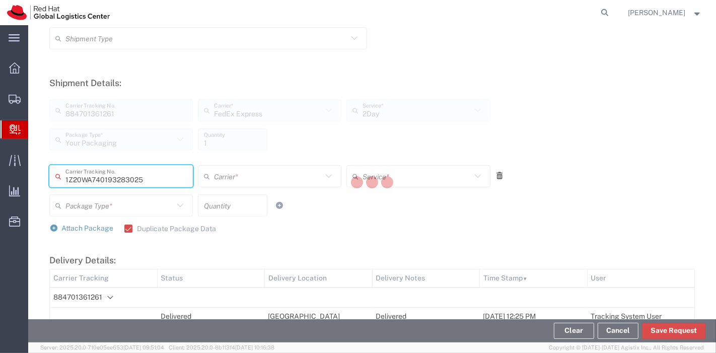
type input "FedEx Express"
type input "Your Packaging"
type input "1"
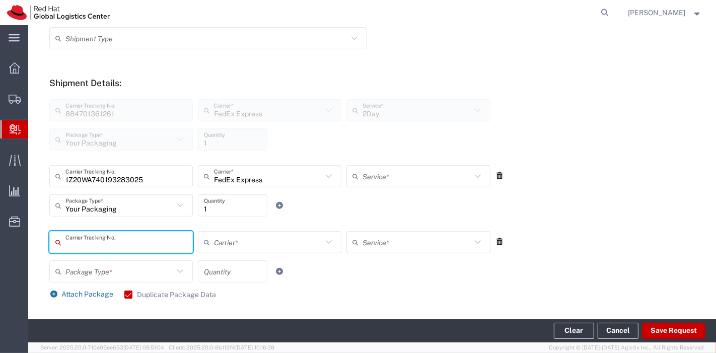
type input "2Day"
click at [81, 158] on div "1Z20WA740193283025 Carrier Tracking No. FedEx Express Carrier * FedEx Express A…" at bounding box center [372, 191] width 656 height 66
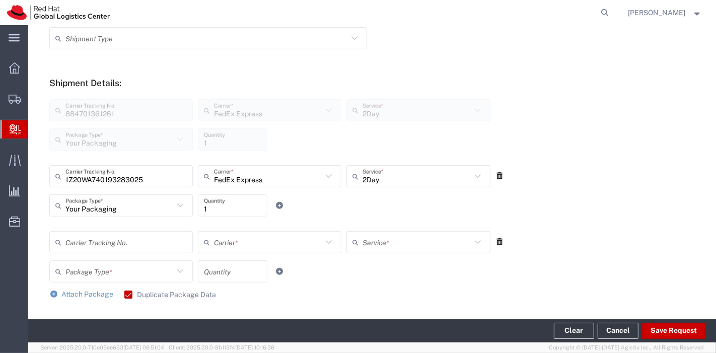
click at [327, 185] on div "FedEx Express Carrier *" at bounding box center [269, 176] width 143 height 22
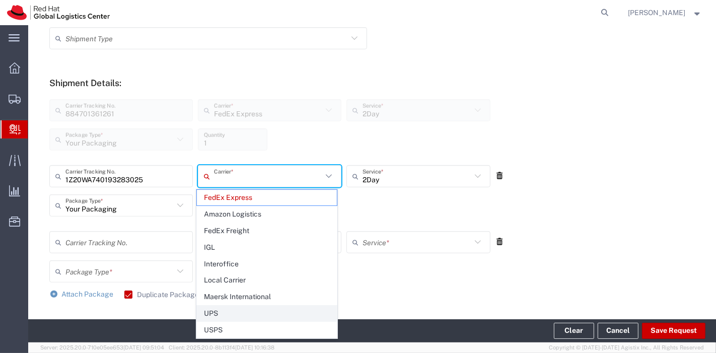
click at [216, 318] on span "UPS" at bounding box center [266, 314] width 139 height 16
type input "UPS"
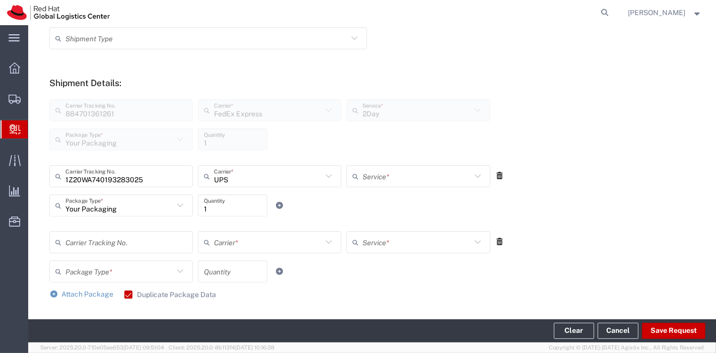
click at [401, 177] on input "text" at bounding box center [417, 177] width 108 height 18
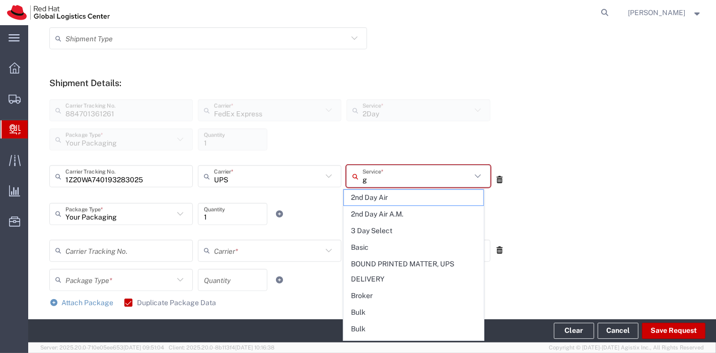
type input "gr"
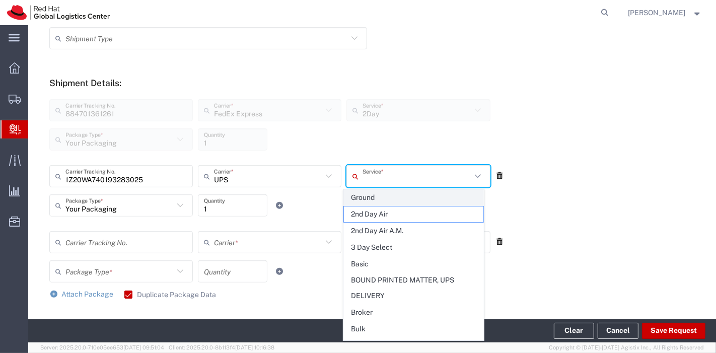
click at [373, 198] on span "Ground" at bounding box center [413, 198] width 139 height 16
type input "Ground"
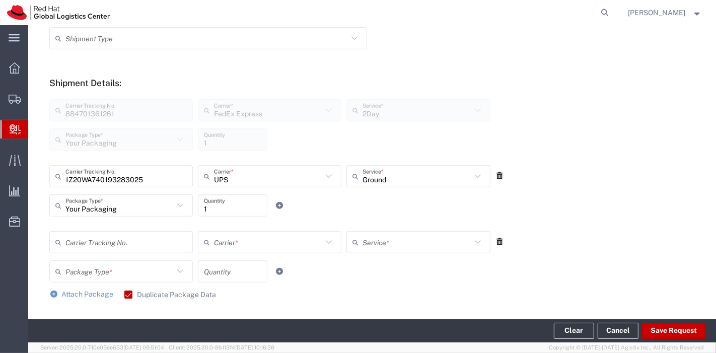
click at [99, 242] on input "text" at bounding box center [125, 243] width 121 height 18
type input "1Z1AW5310320838953"
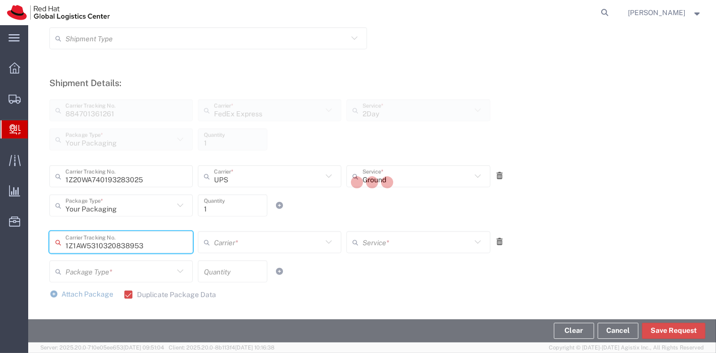
type input "UPS"
type input "Your Packaging"
type input "1"
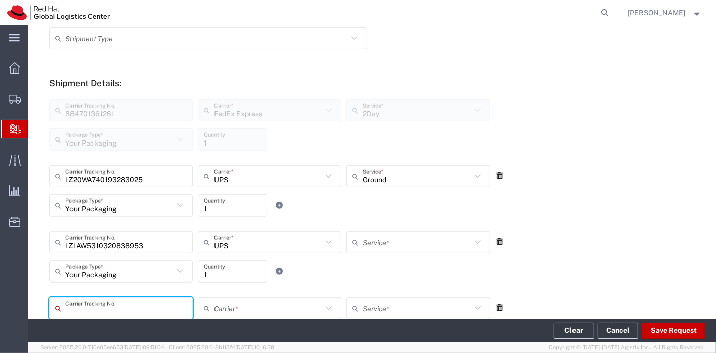
type input "Ground"
type input "1Z1AW5310320838971"
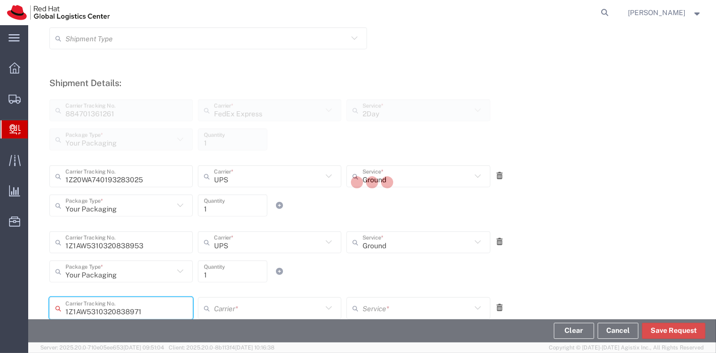
type input "UPS"
type input "Your Packaging"
type input "1"
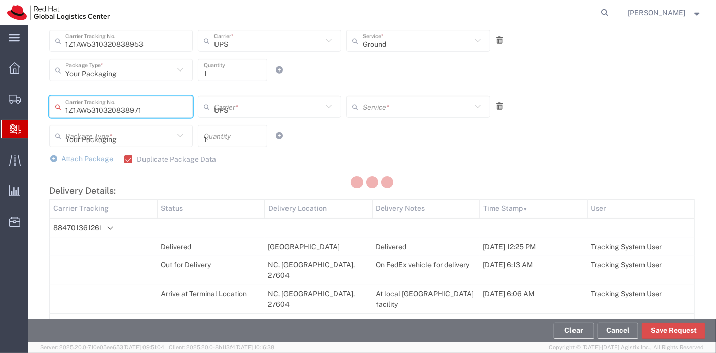
type input "Ground"
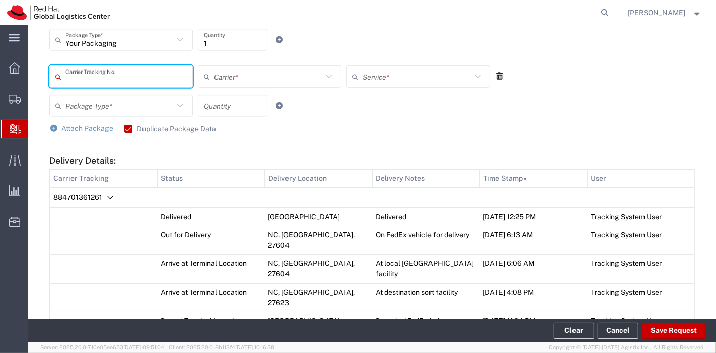
scroll to position [635, 0]
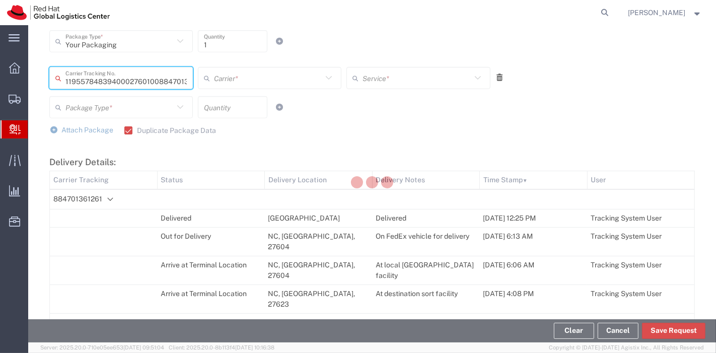
type input "884701361272"
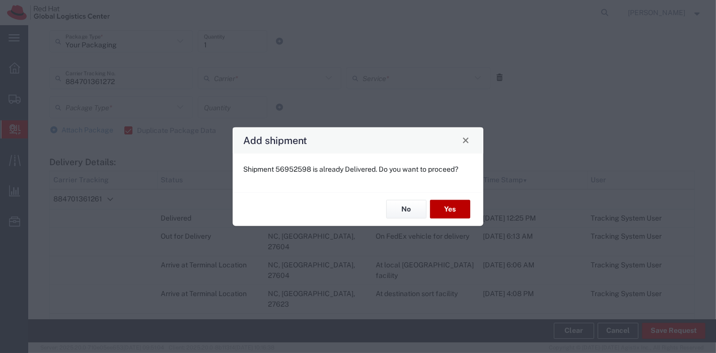
click at [442, 202] on button "Yes" at bounding box center [450, 209] width 40 height 19
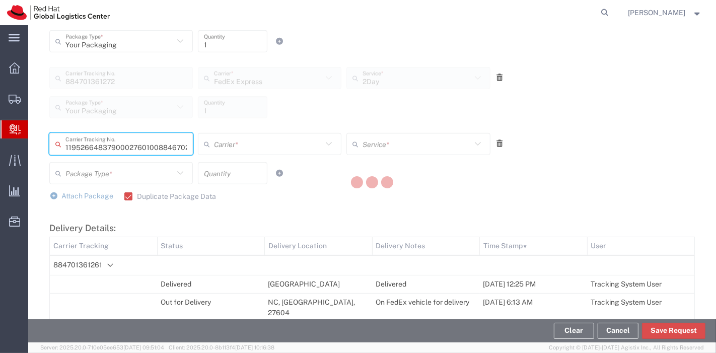
type input "884670286178"
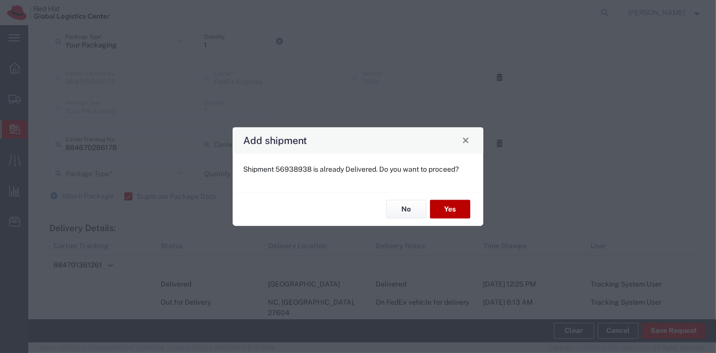
click at [443, 202] on button "Yes" at bounding box center [450, 209] width 40 height 19
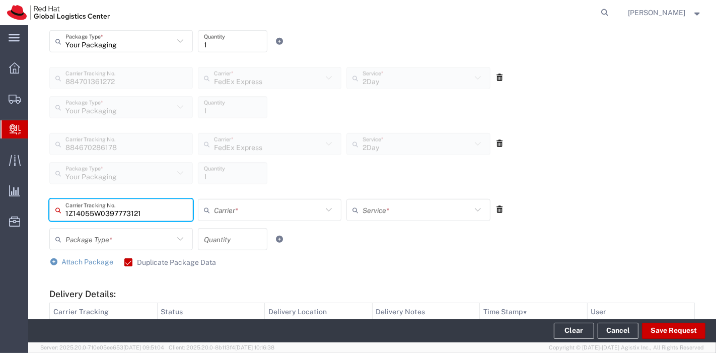
type input "1Z14055W0397773121"
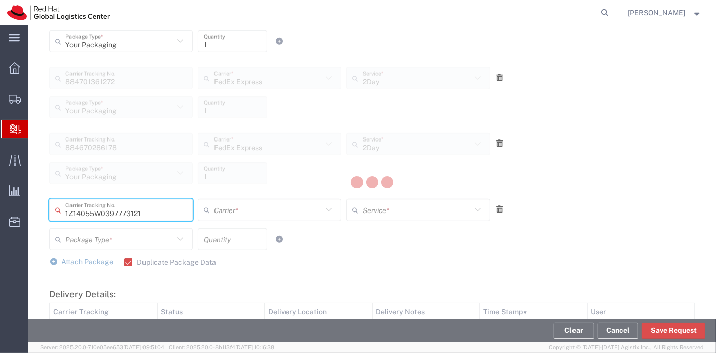
type input "FedEx Express"
type input "Your Packaging"
type input "1"
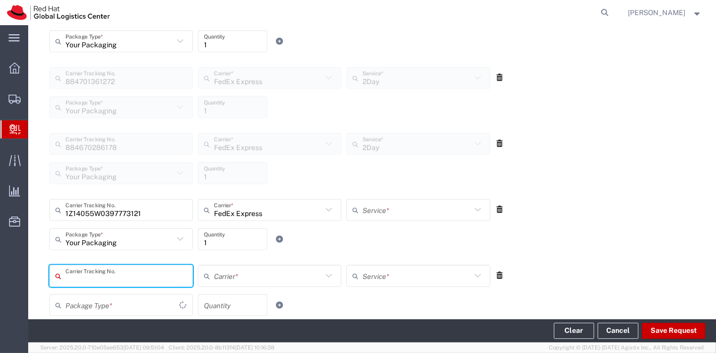
type input "2Day"
click at [315, 216] on input "text" at bounding box center [268, 210] width 108 height 18
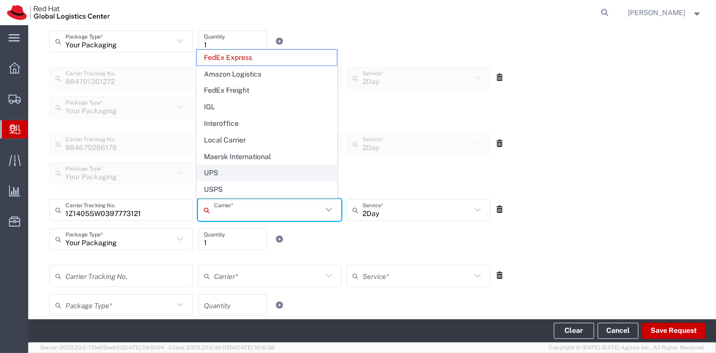
click at [259, 173] on span "UPS" at bounding box center [266, 173] width 139 height 16
type input "UPS"
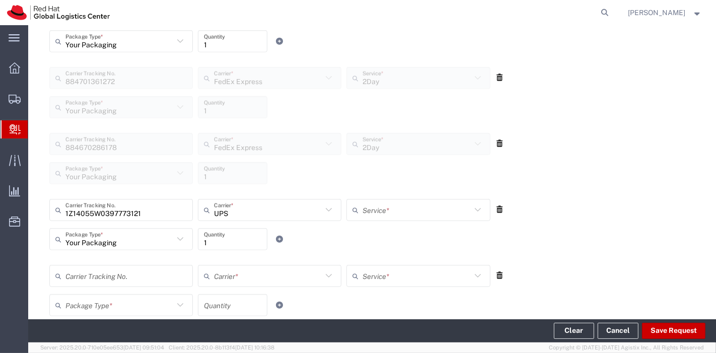
click at [408, 213] on input "text" at bounding box center [417, 210] width 108 height 18
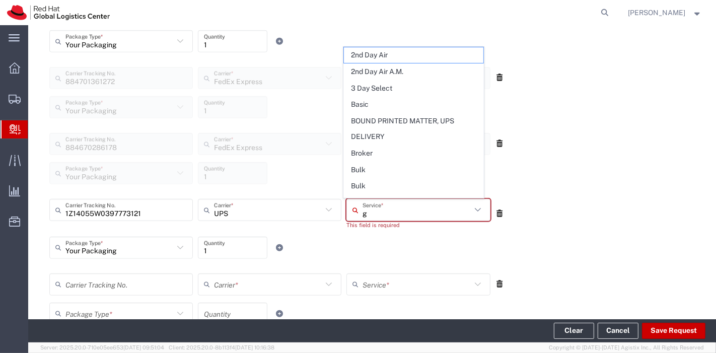
type input "gr"
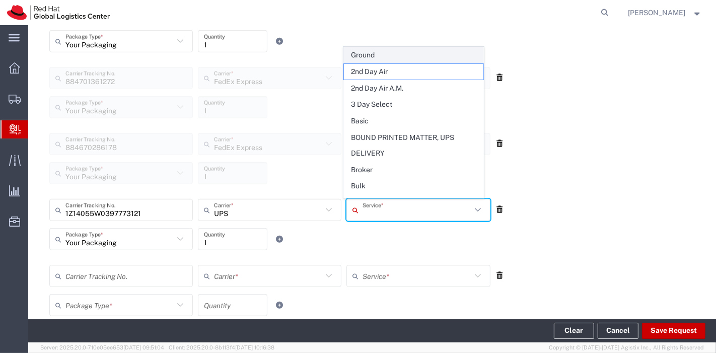
click at [367, 56] on span "Ground" at bounding box center [413, 55] width 139 height 16
type input "Ground"
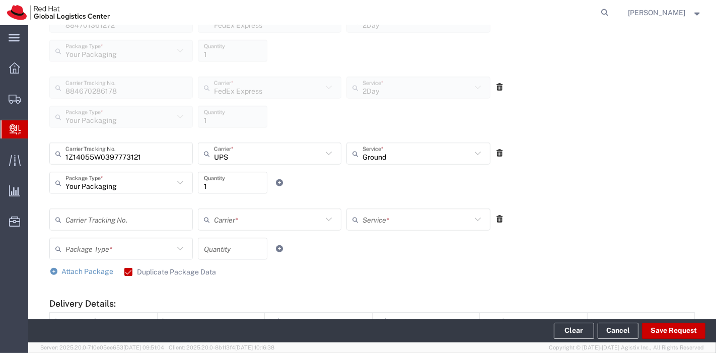
scroll to position [692, 0]
click at [667, 337] on button "Save Request" at bounding box center [673, 331] width 63 height 16
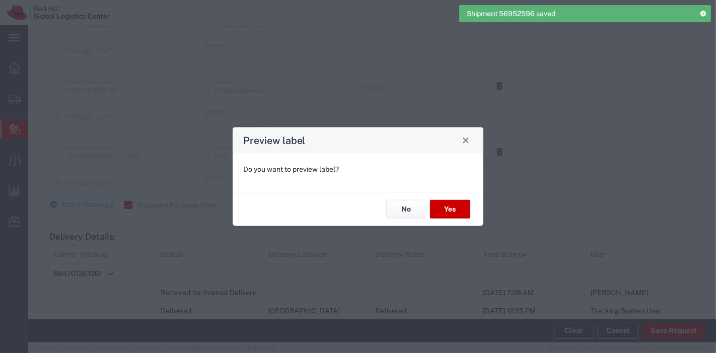
type input "Your Packaging"
type input "2Day"
type input "Ground"
type input "Your Packaging"
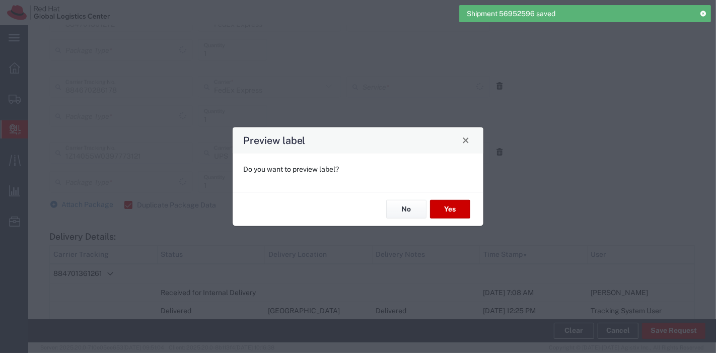
type input "2Day"
type input "Ground"
type input "Your Packaging"
type input "Ground"
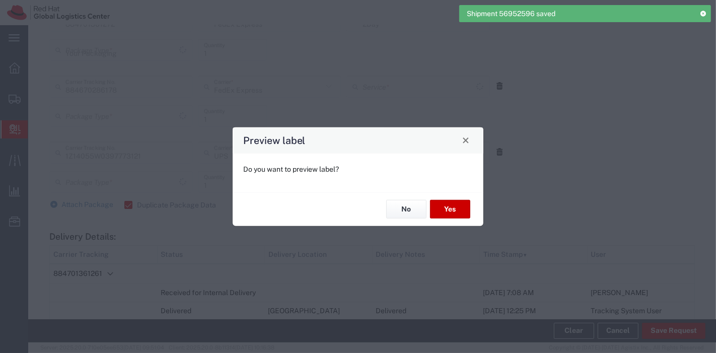
type input "2Day"
type input "Your Packaging"
type input "Ground"
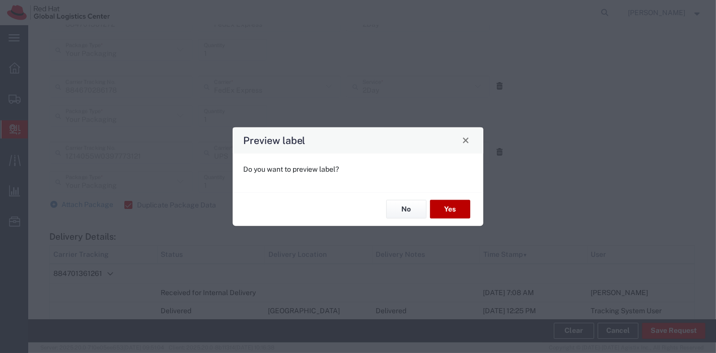
click at [449, 202] on button "Yes" at bounding box center [450, 209] width 40 height 19
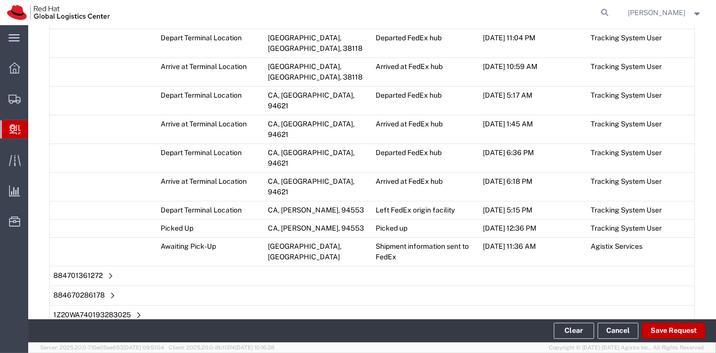
scroll to position [1085, 0]
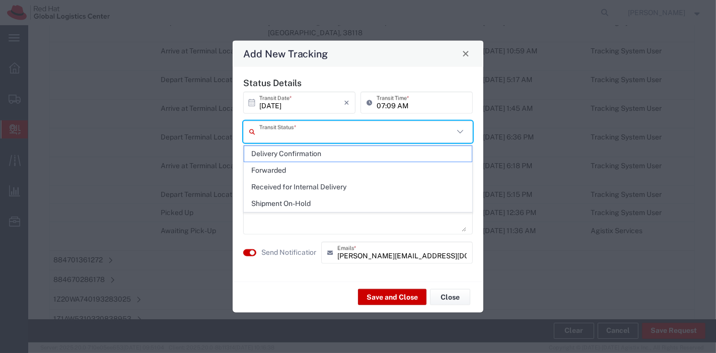
click at [335, 130] on input "text" at bounding box center [356, 132] width 194 height 18
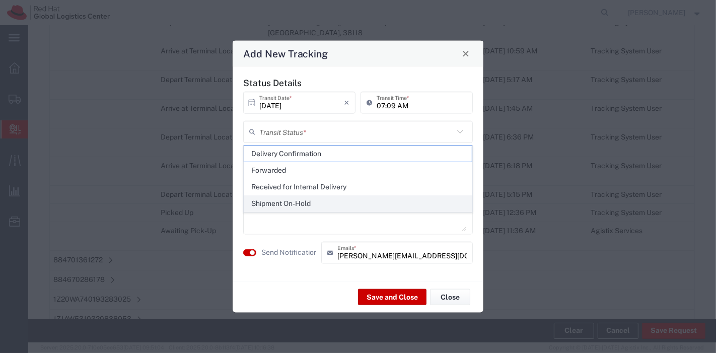
click at [302, 203] on span "Shipment On-Hold" at bounding box center [358, 204] width 228 height 16
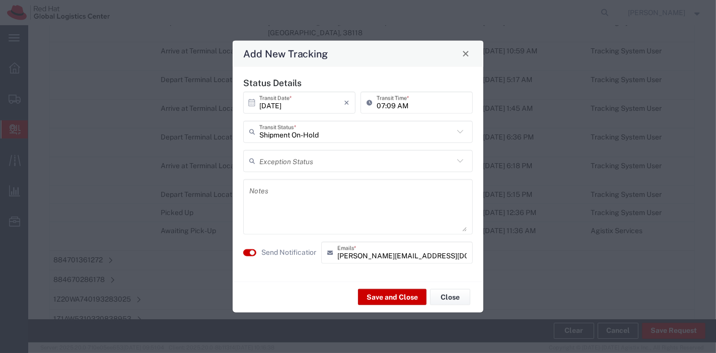
click at [302, 203] on textarea at bounding box center [358, 206] width 218 height 49
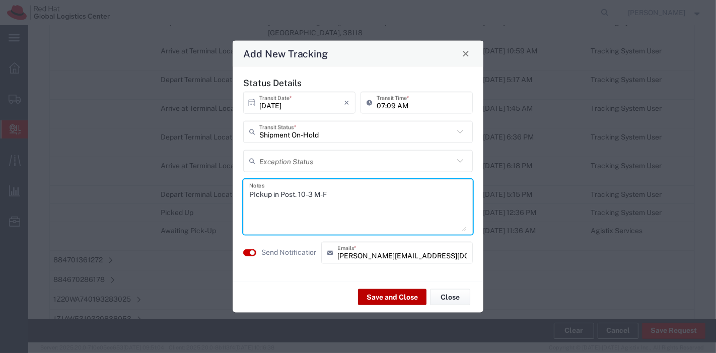
click at [376, 296] on button "Save and Close" at bounding box center [392, 297] width 68 height 16
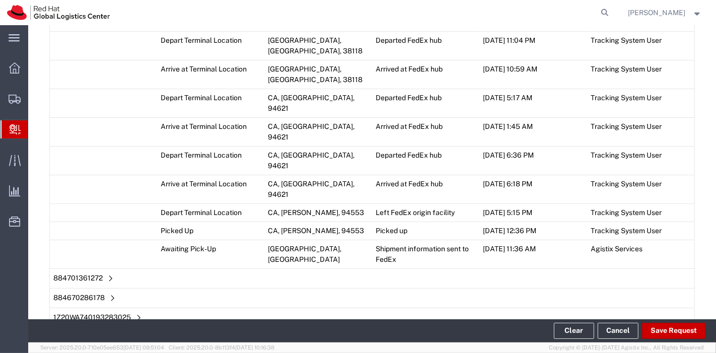
scroll to position [1103, 0]
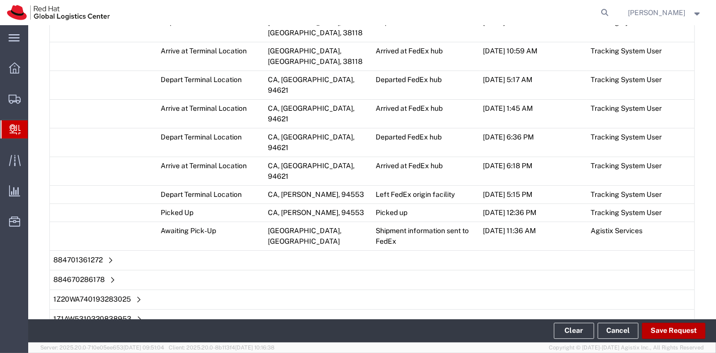
click at [663, 325] on button "Save Request" at bounding box center [673, 331] width 63 height 16
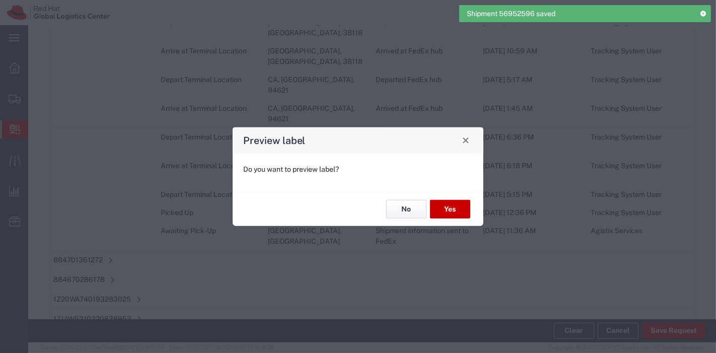
click at [402, 202] on button "No" at bounding box center [406, 209] width 40 height 19
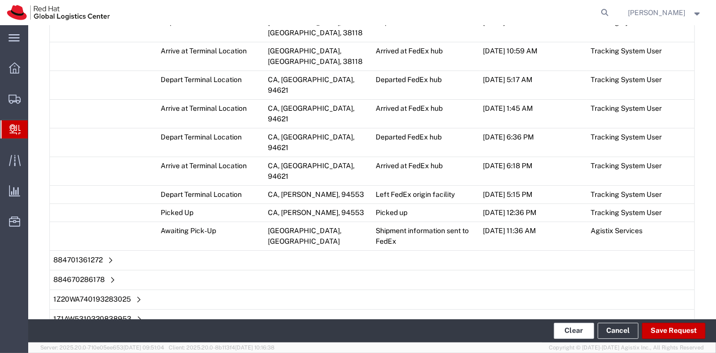
click at [567, 331] on button "Clear" at bounding box center [574, 331] width 40 height 16
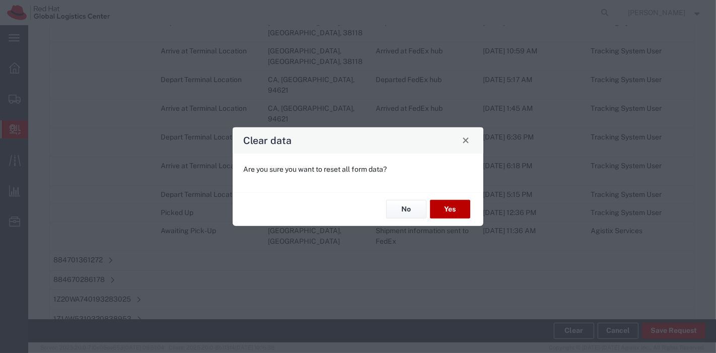
click at [453, 211] on button "Yes" at bounding box center [450, 209] width 40 height 19
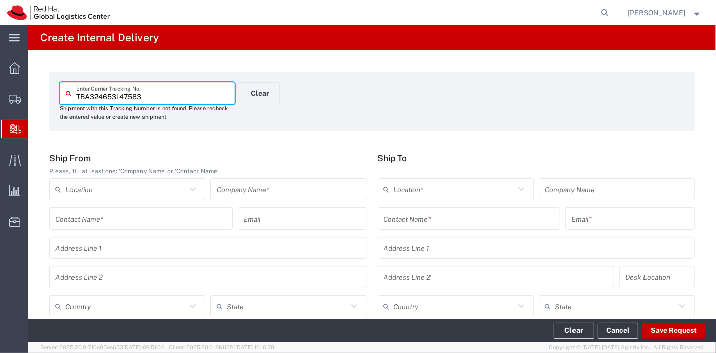
click at [315, 191] on input "text" at bounding box center [288, 190] width 144 height 18
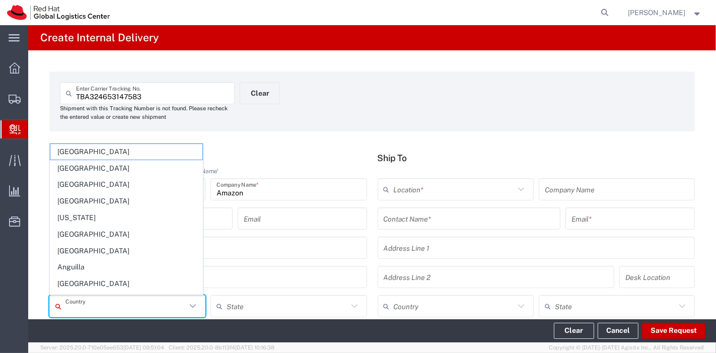
click at [130, 308] on input "text" at bounding box center [125, 307] width 121 height 18
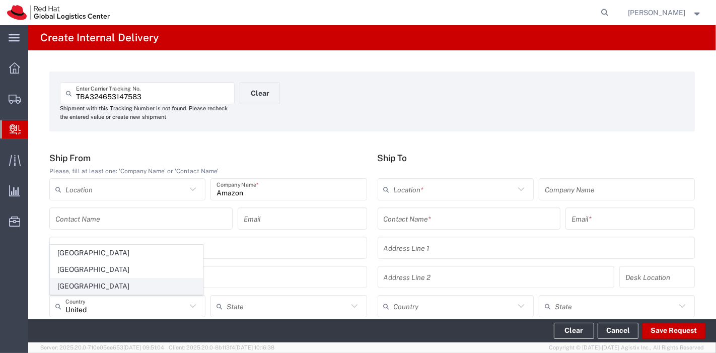
click at [100, 283] on span "[GEOGRAPHIC_DATA]" at bounding box center [126, 286] width 152 height 16
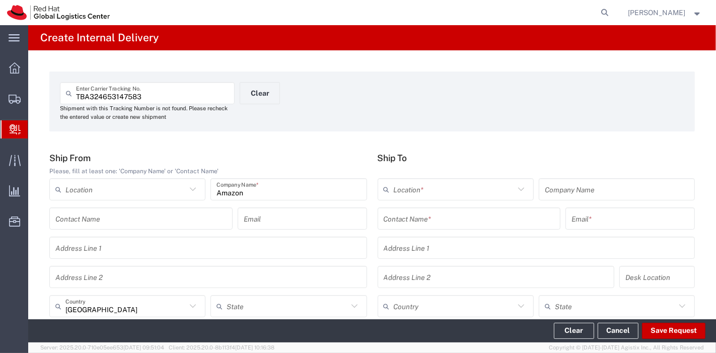
click at [420, 221] on input "text" at bounding box center [469, 219] width 171 height 18
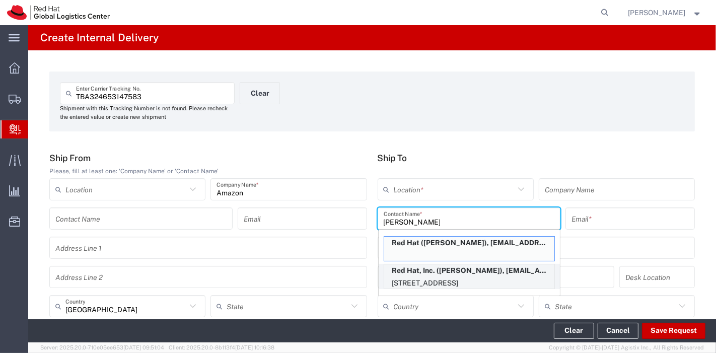
click at [434, 266] on p "Red Hat, Inc. ([PERSON_NAME]), [EMAIL_ADDRESS][DOMAIN_NAME]" at bounding box center [469, 270] width 170 height 13
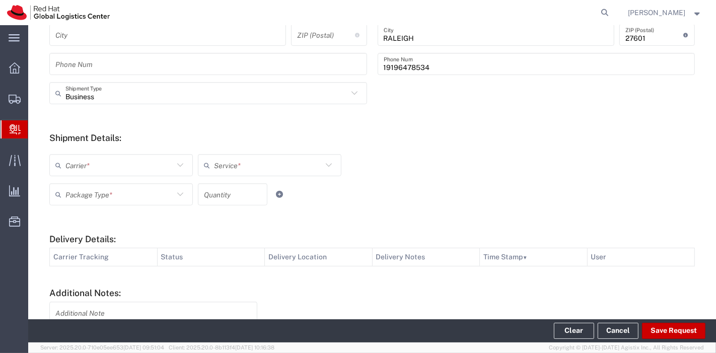
scroll to position [301, 0]
click at [180, 171] on icon at bounding box center [180, 165] width 13 height 13
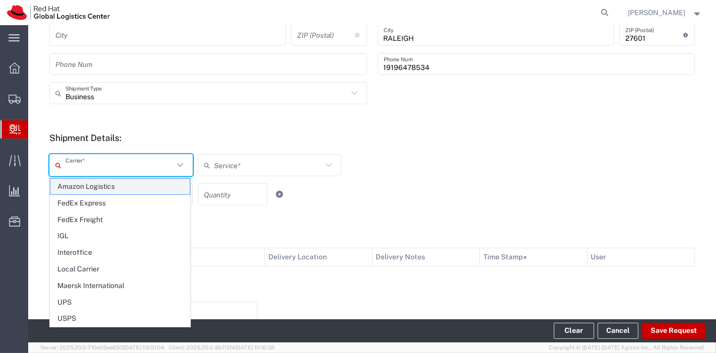
click at [84, 190] on span "Amazon Logistics" at bounding box center [119, 187] width 139 height 16
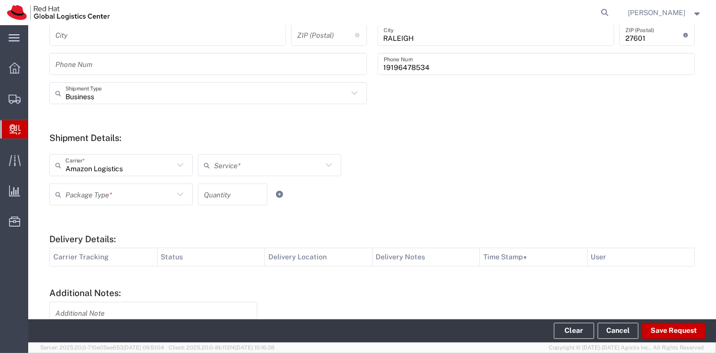
click at [247, 166] on input "text" at bounding box center [268, 166] width 108 height 18
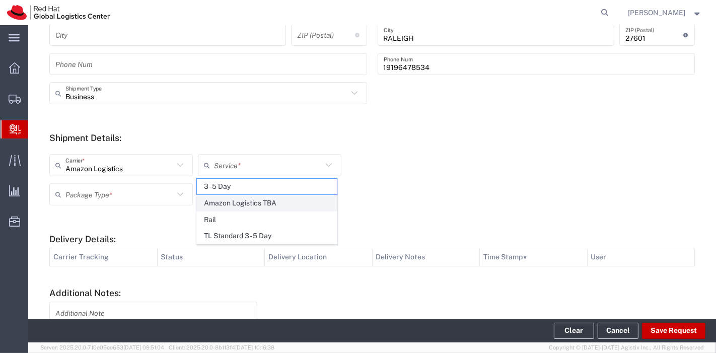
click at [239, 209] on span "Amazon Logistics TBA" at bounding box center [266, 203] width 139 height 16
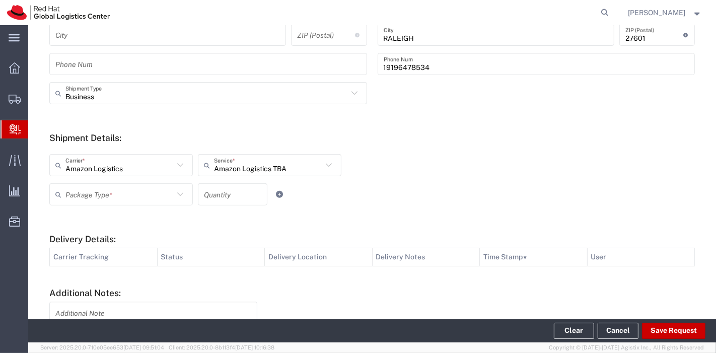
click at [178, 195] on icon at bounding box center [180, 194] width 13 height 13
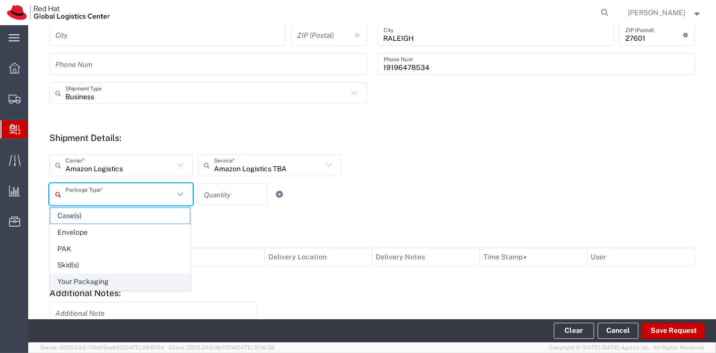
click at [111, 282] on span "Your Packaging" at bounding box center [119, 282] width 139 height 16
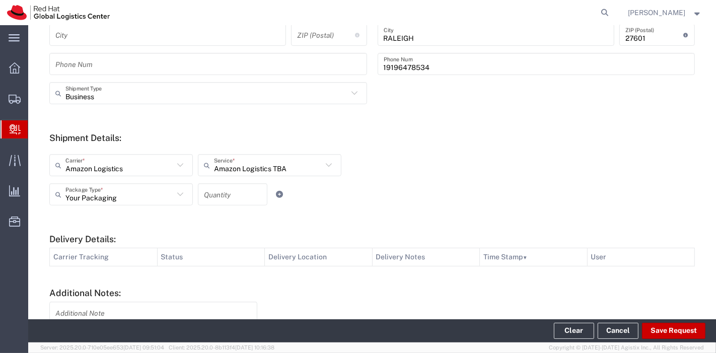
click at [208, 202] on input "number" at bounding box center [232, 195] width 57 height 18
click at [335, 199] on div "Your Packaging Package Type * Case(s) Envelope PAK Skid(s) Your Packaging 1 Qua…" at bounding box center [270, 197] width 446 height 29
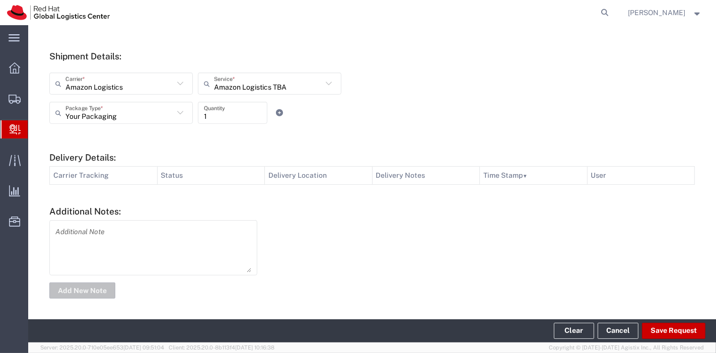
scroll to position [383, 0]
click at [664, 330] on button "Save Request" at bounding box center [673, 331] width 63 height 16
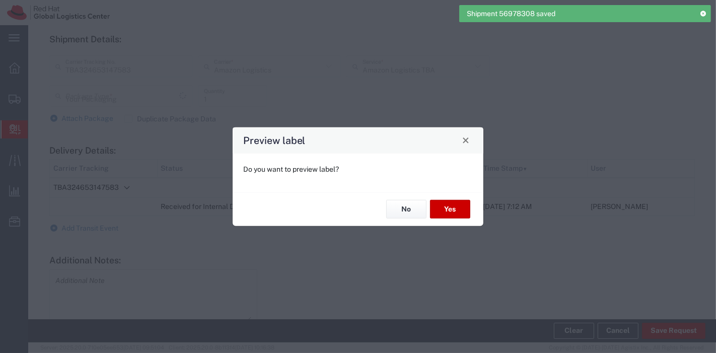
scroll to position [366, 0]
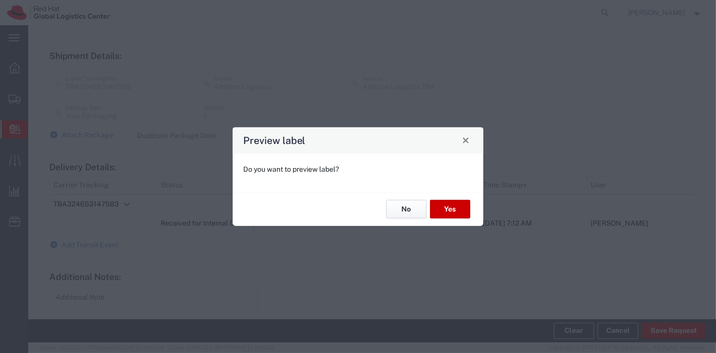
click at [408, 210] on button "No" at bounding box center [406, 209] width 40 height 19
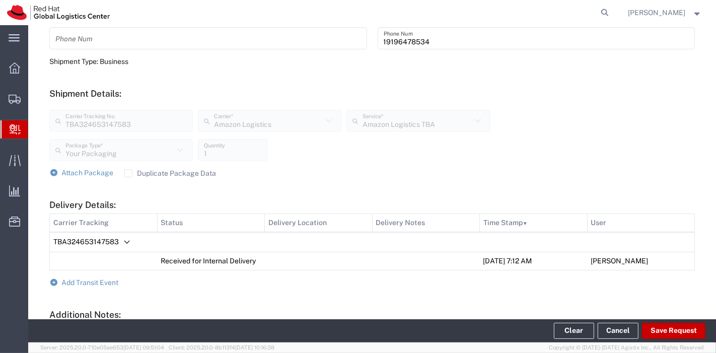
scroll to position [413, 0]
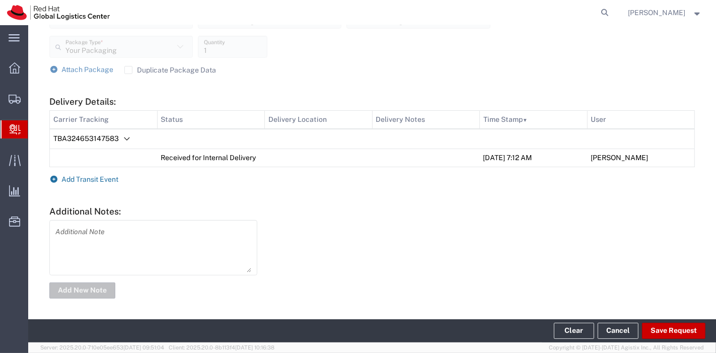
click at [109, 178] on span "Add Transit Event" at bounding box center [90, 179] width 57 height 8
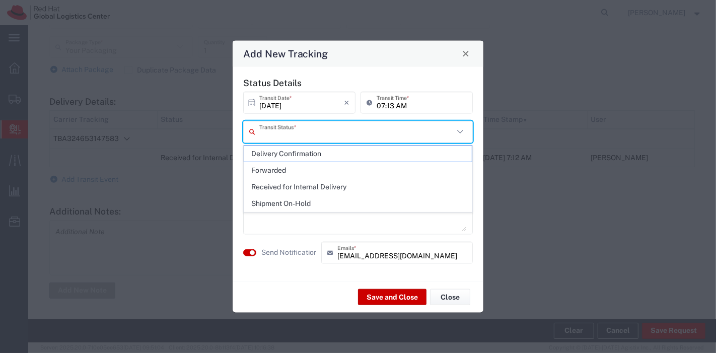
click at [325, 130] on input "text" at bounding box center [356, 132] width 194 height 18
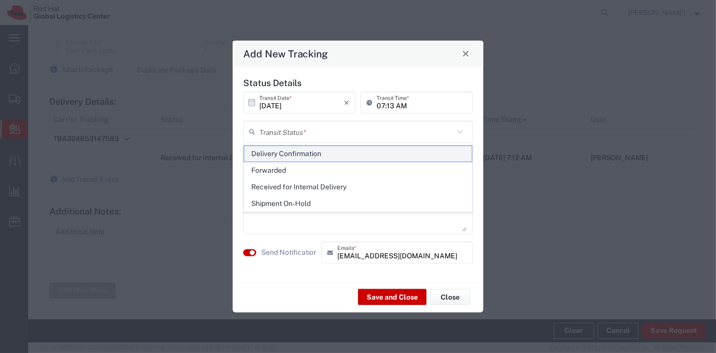
click at [311, 147] on span "Delivery Confirmation" at bounding box center [358, 154] width 228 height 16
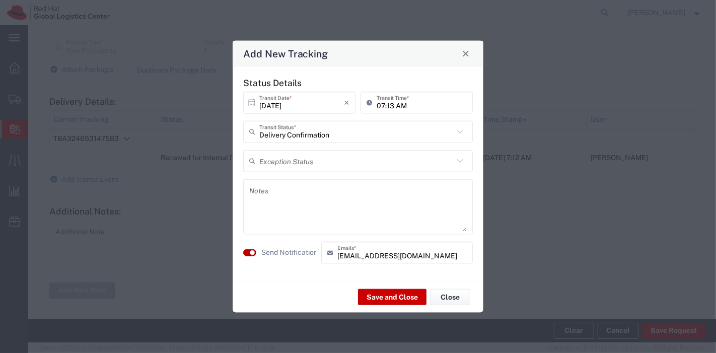
click at [252, 252] on small "button" at bounding box center [252, 252] width 5 height 5
click at [380, 294] on button "Save and Close" at bounding box center [392, 297] width 68 height 16
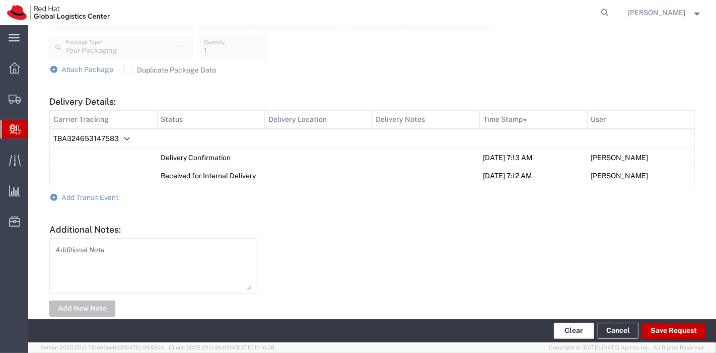
click at [575, 327] on button "Clear" at bounding box center [574, 331] width 40 height 16
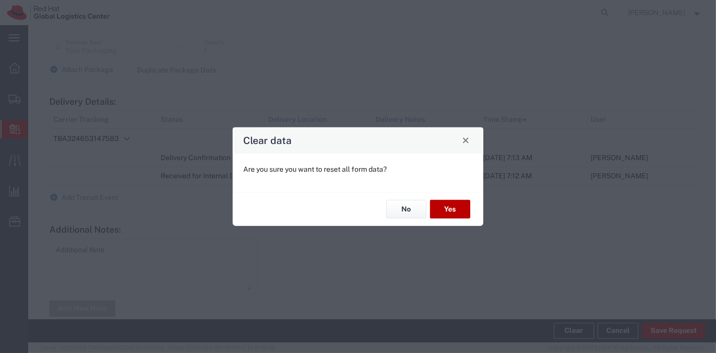
click at [449, 214] on button "Yes" at bounding box center [450, 209] width 40 height 19
